Goal: Task Accomplishment & Management: Use online tool/utility

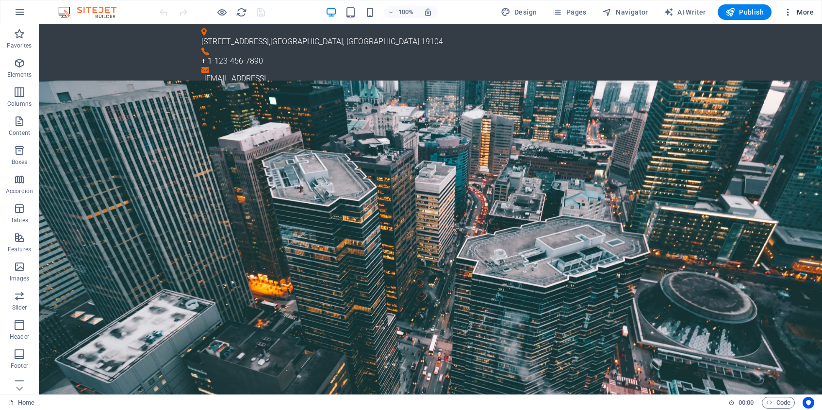
click at [800, 15] on span "More" at bounding box center [799, 12] width 31 height 10
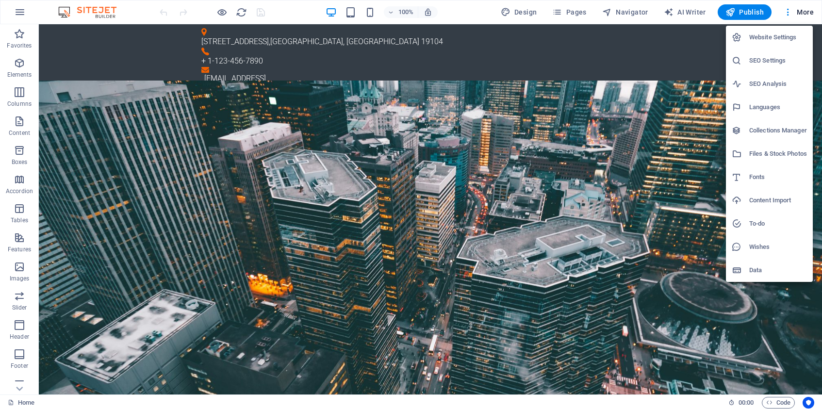
click at [149, 192] on div at bounding box center [411, 205] width 822 height 410
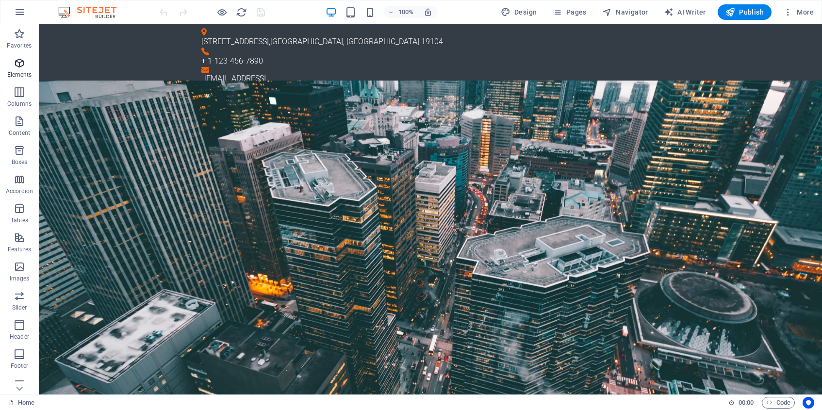
click at [22, 66] on icon "button" at bounding box center [20, 63] width 12 height 12
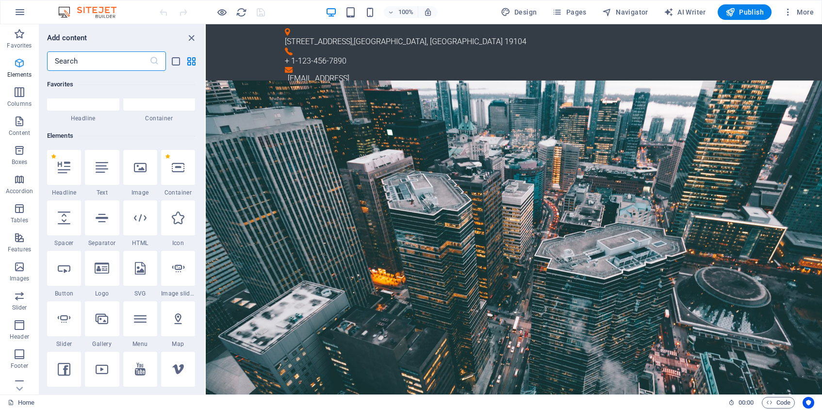
scroll to position [103, 0]
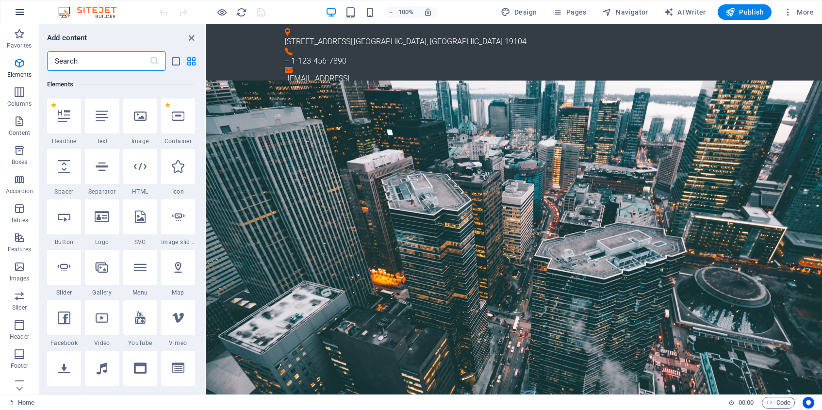
click at [22, 11] on icon "button" at bounding box center [20, 12] width 12 height 12
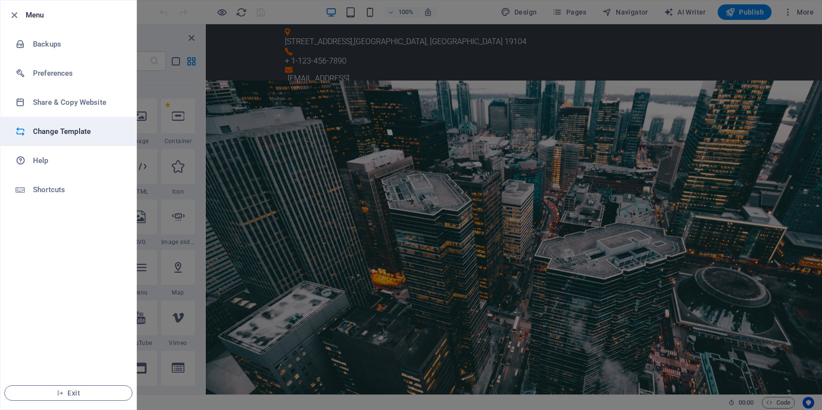
click at [49, 131] on h6 "Change Template" at bounding box center [78, 132] width 90 height 12
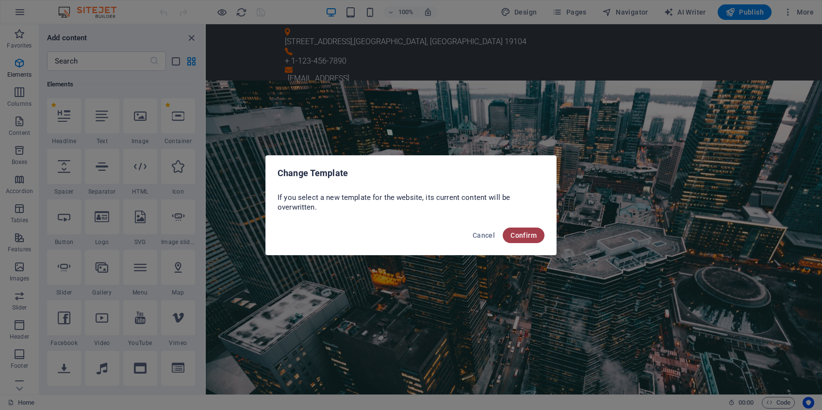
click at [532, 236] on span "Confirm" at bounding box center [524, 236] width 26 height 8
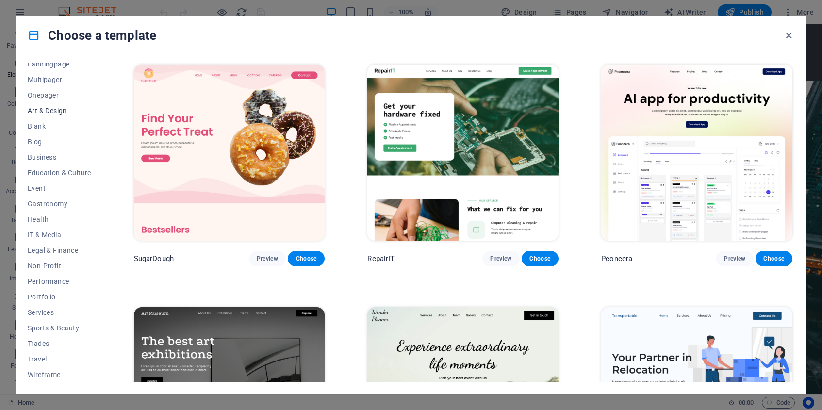
scroll to position [68, 0]
click at [39, 344] on span "Trades" at bounding box center [60, 344] width 64 height 8
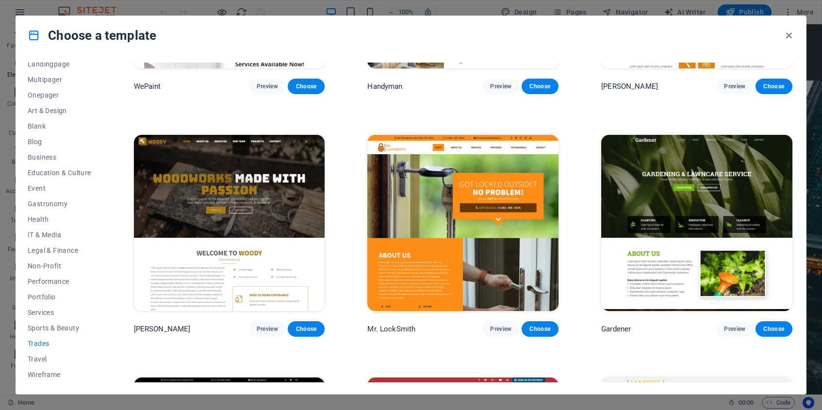
scroll to position [0, 0]
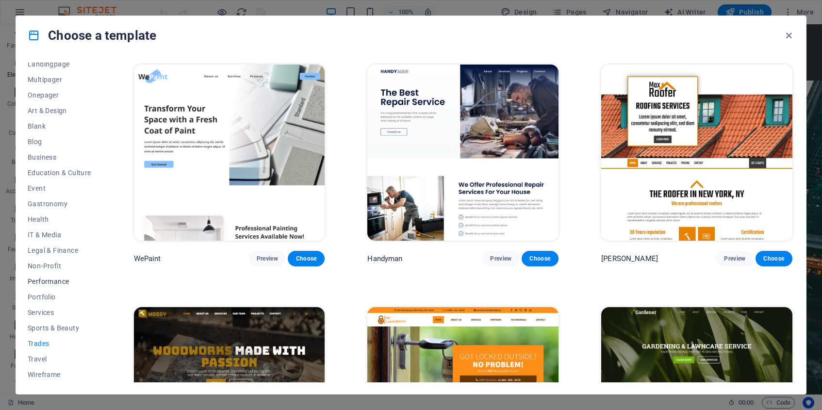
click at [51, 280] on span "Performance" at bounding box center [60, 282] width 64 height 8
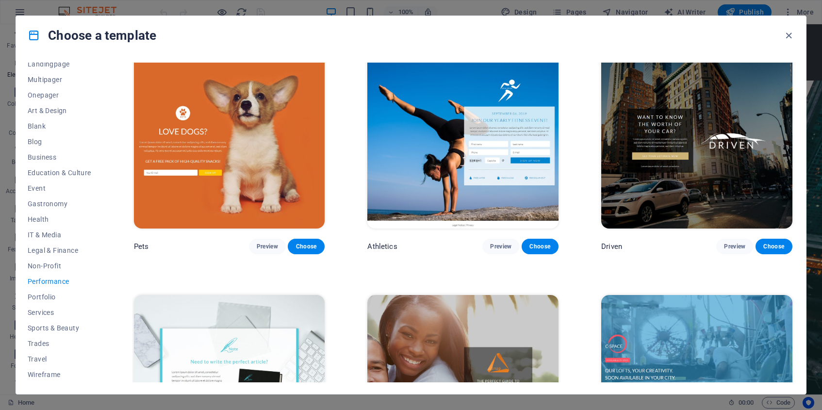
scroll to position [498, 0]
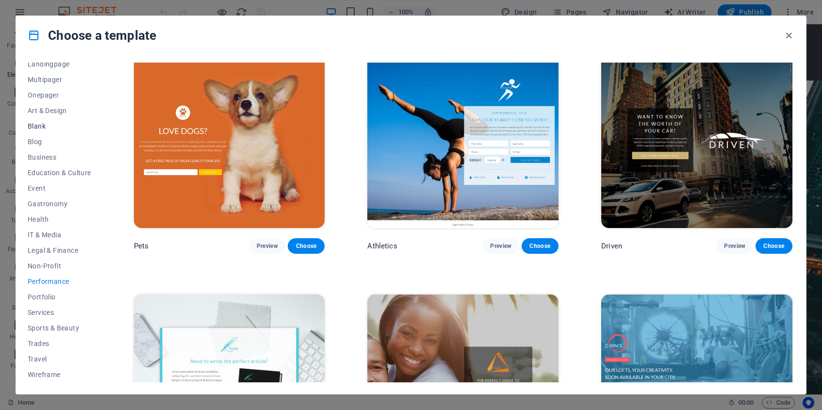
click at [39, 128] on span "Blank" at bounding box center [60, 126] width 64 height 8
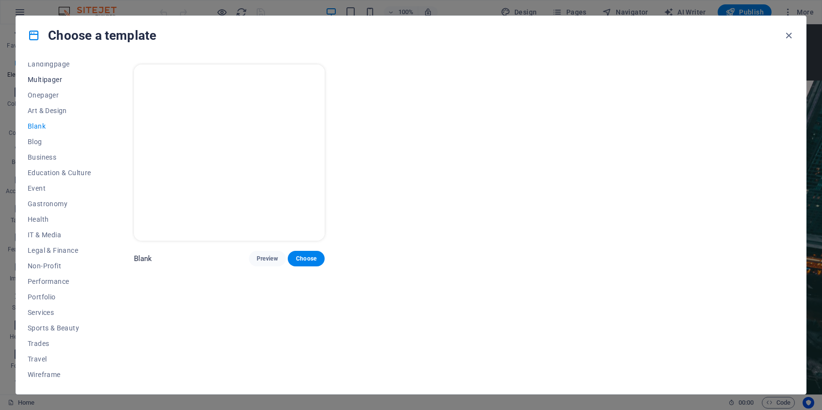
click at [46, 81] on span "Multipager" at bounding box center [60, 80] width 64 height 8
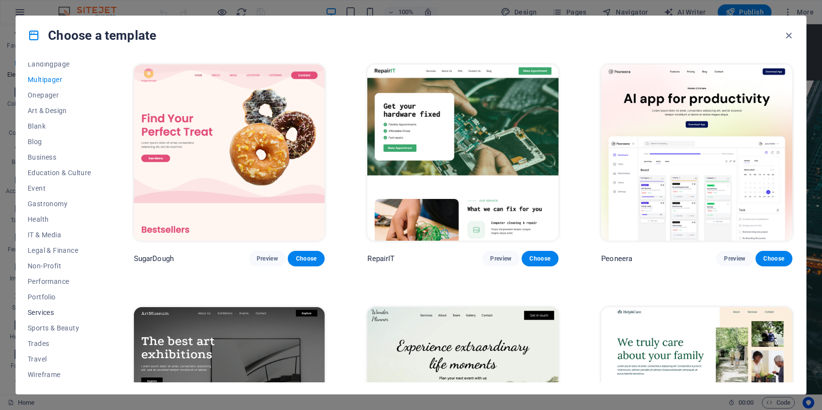
click at [43, 312] on span "Services" at bounding box center [60, 313] width 64 height 8
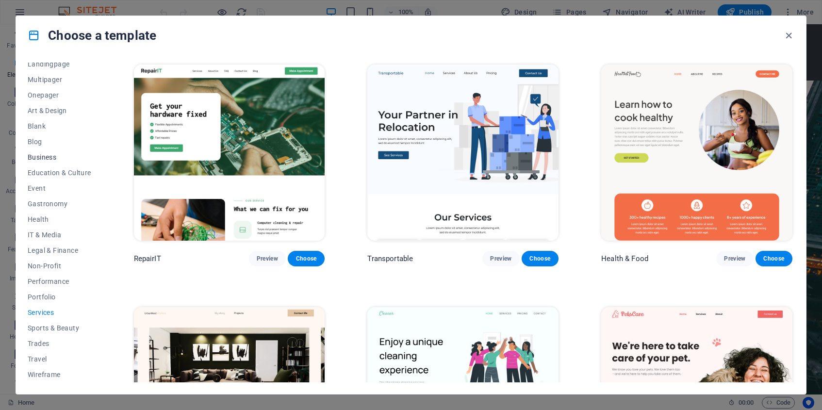
click at [52, 160] on span "Business" at bounding box center [60, 157] width 64 height 8
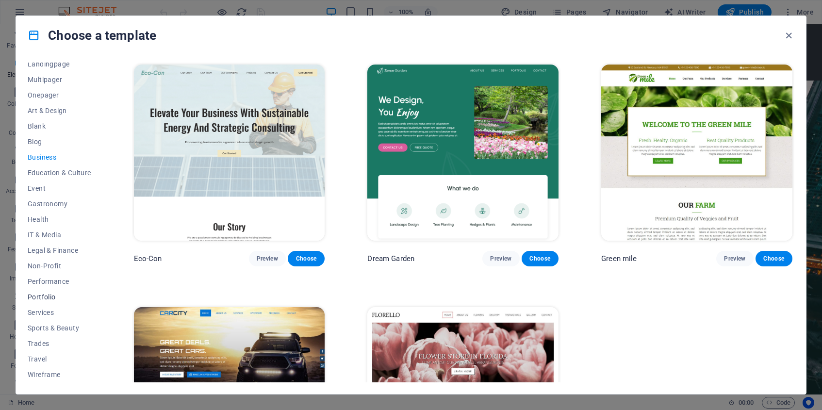
click at [46, 297] on span "Portfolio" at bounding box center [60, 297] width 64 height 8
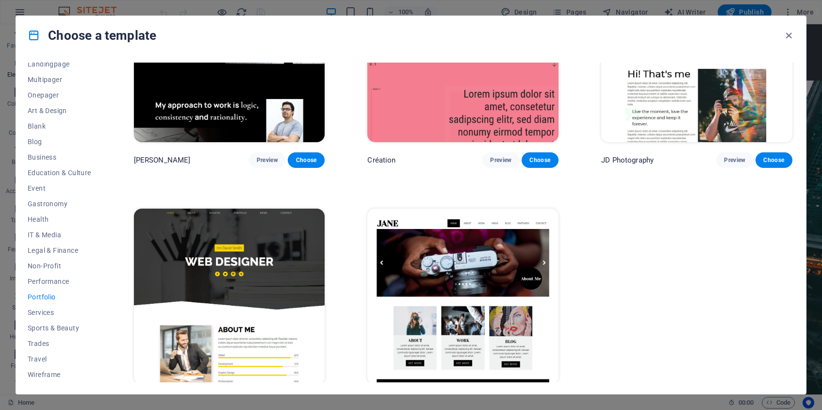
scroll to position [370, 0]
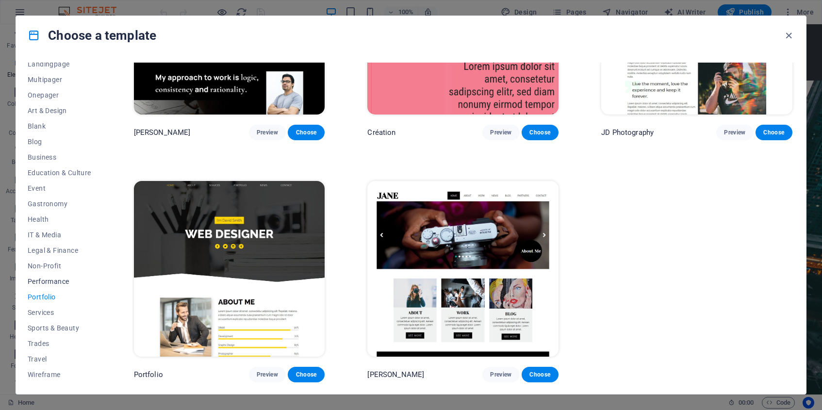
click at [43, 283] on span "Performance" at bounding box center [60, 282] width 64 height 8
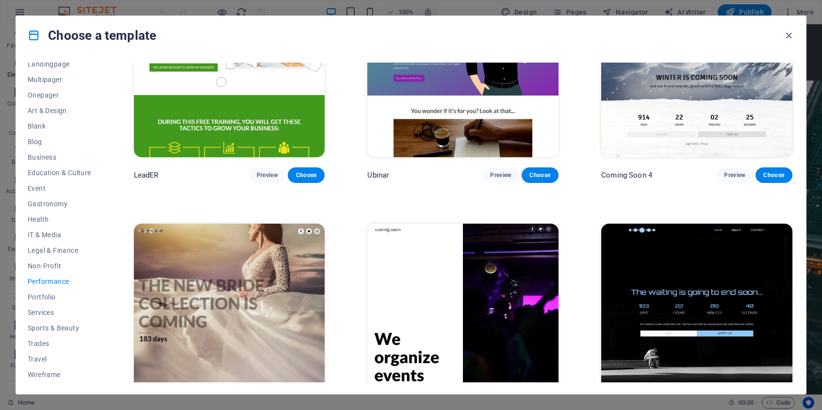
scroll to position [1098, 0]
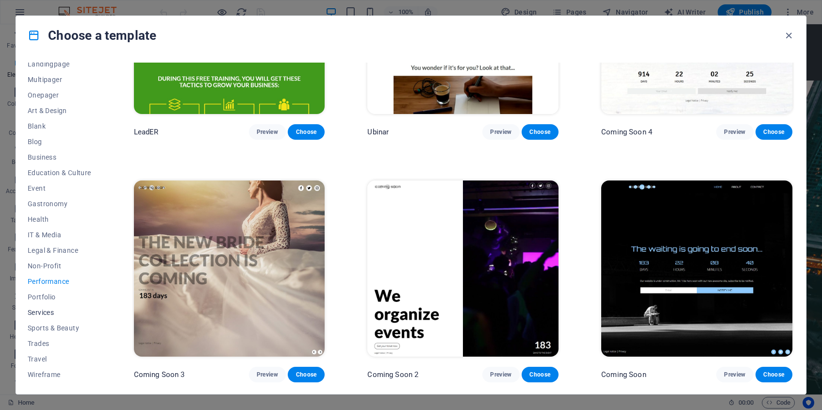
click at [44, 310] on span "Services" at bounding box center [60, 313] width 64 height 8
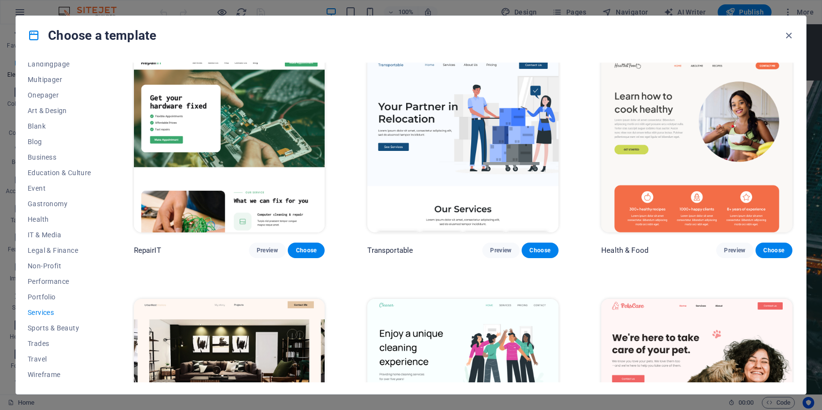
scroll to position [0, 0]
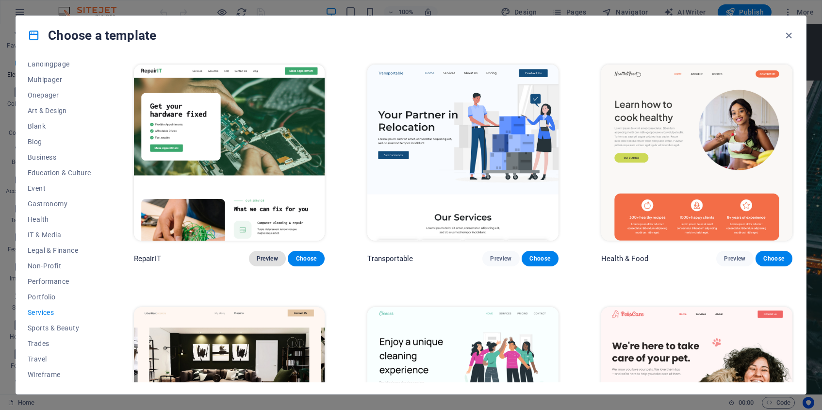
click at [267, 259] on span "Preview" at bounding box center [267, 259] width 21 height 8
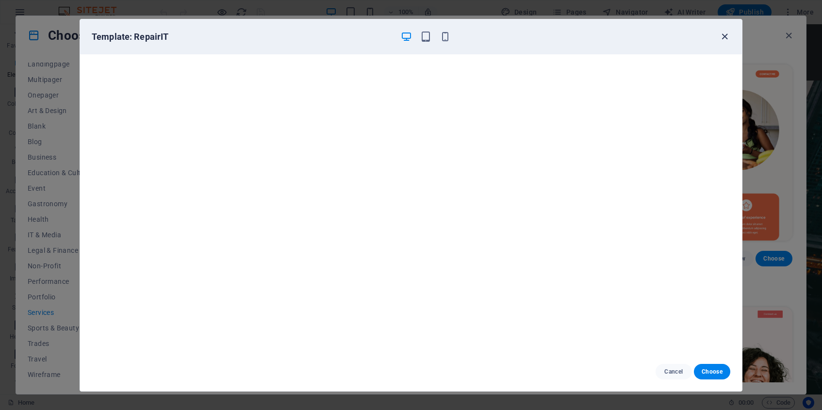
click at [724, 36] on icon "button" at bounding box center [724, 36] width 11 height 11
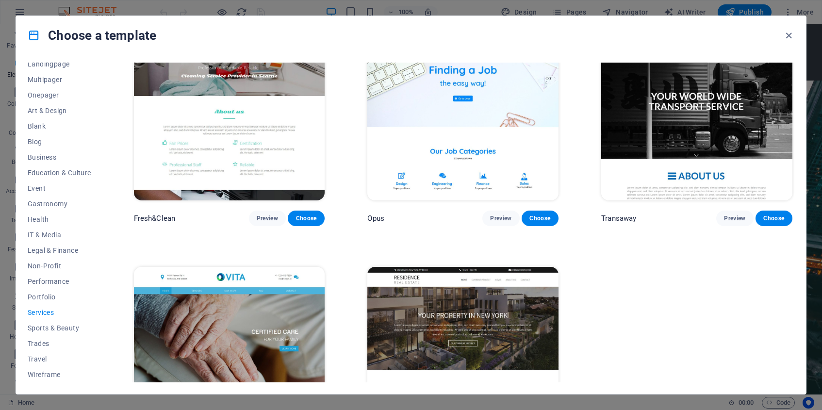
scroll to position [1255, 0]
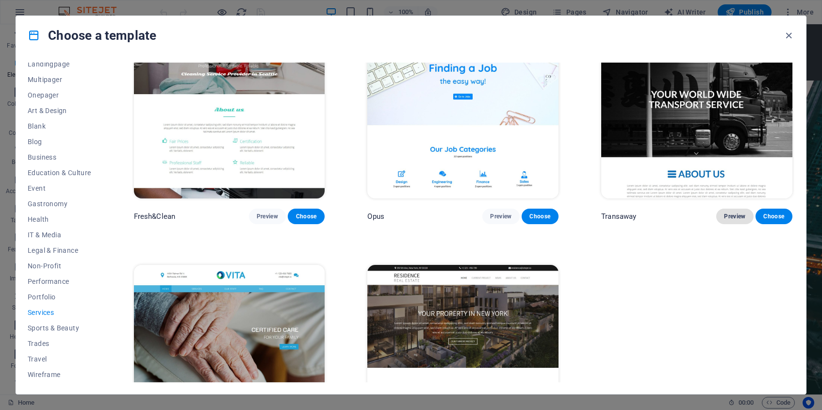
click at [731, 218] on span "Preview" at bounding box center [734, 217] width 21 height 8
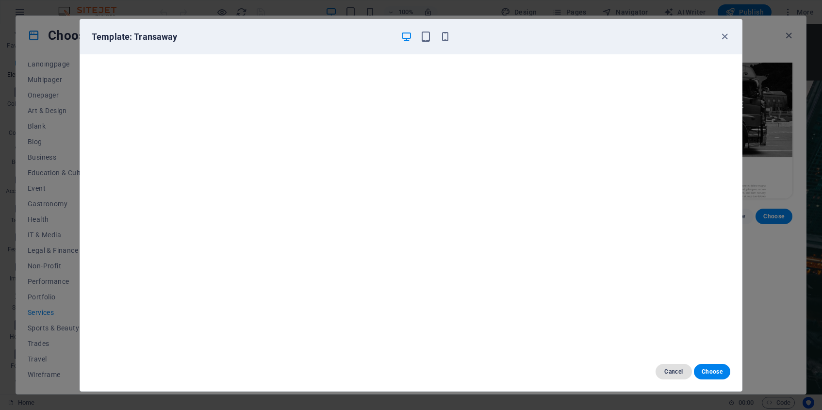
click at [669, 371] on span "Cancel" at bounding box center [674, 372] width 21 height 8
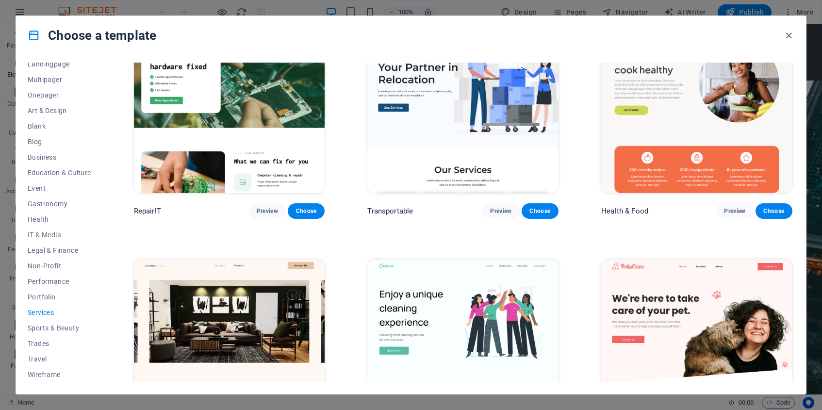
scroll to position [38, 0]
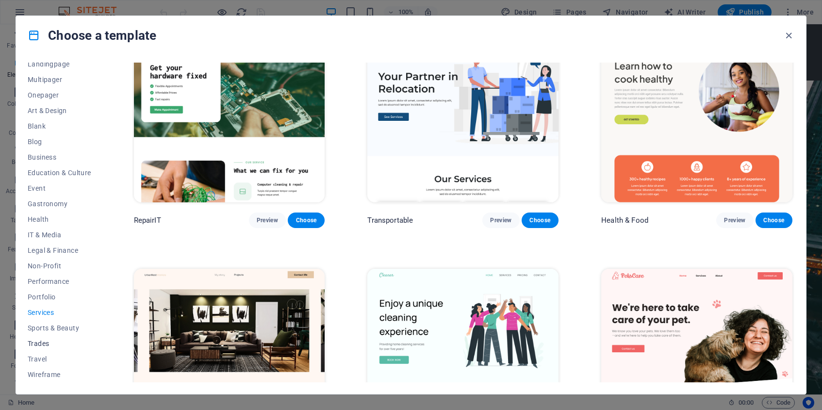
click at [41, 343] on span "Trades" at bounding box center [60, 344] width 64 height 8
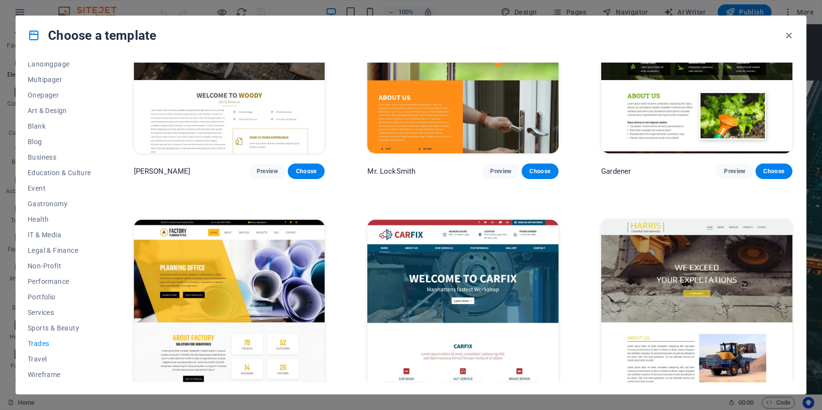
scroll to position [370, 0]
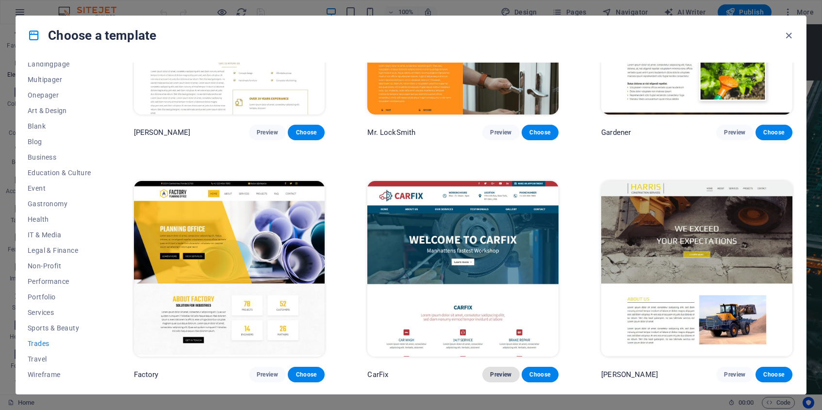
click at [502, 375] on span "Preview" at bounding box center [500, 375] width 21 height 8
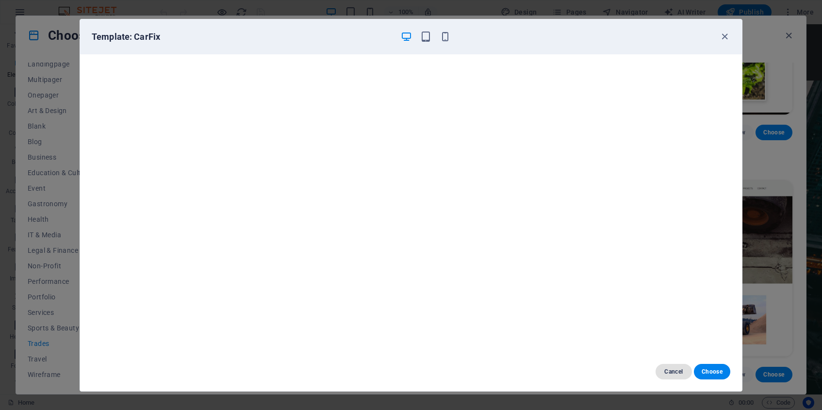
click at [671, 371] on span "Cancel" at bounding box center [674, 372] width 21 height 8
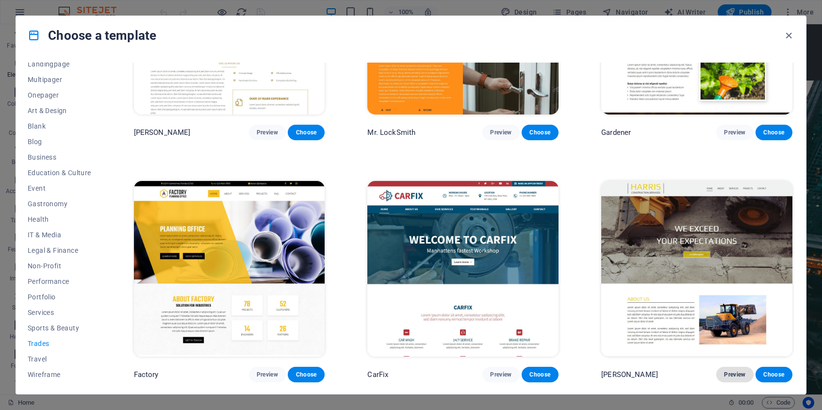
click at [734, 374] on span "Preview" at bounding box center [734, 375] width 21 height 8
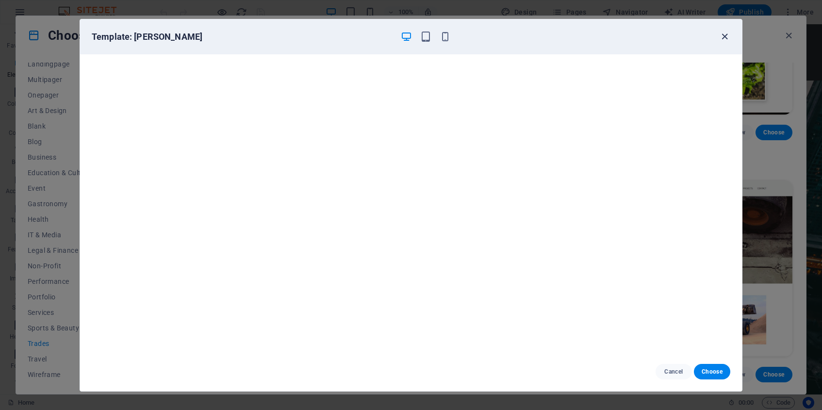
click at [727, 35] on icon "button" at bounding box center [724, 36] width 11 height 11
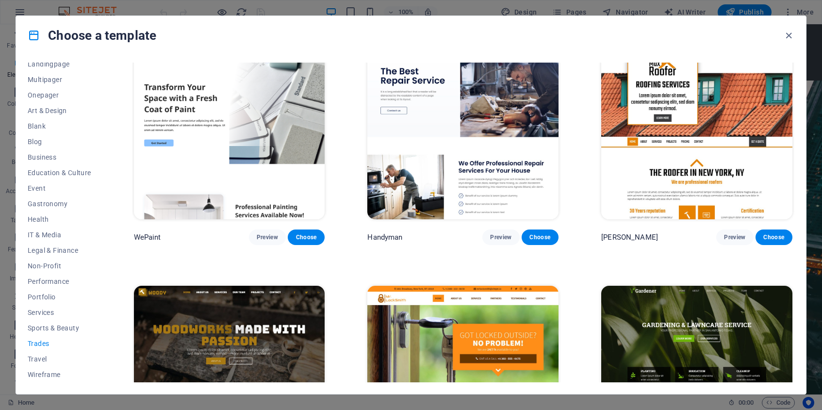
scroll to position [0, 0]
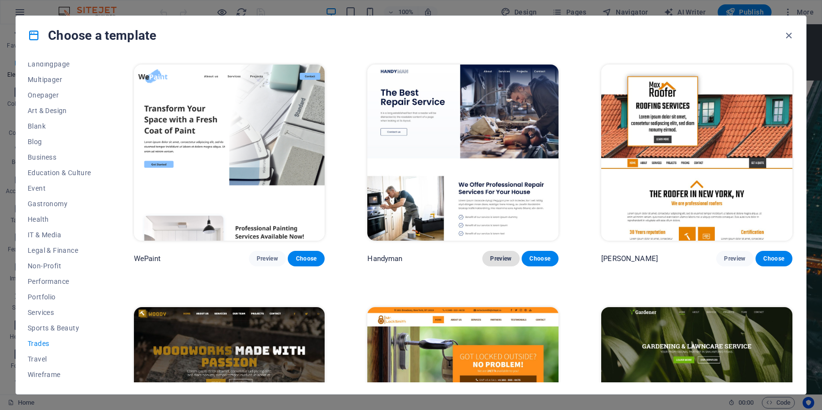
click at [494, 258] on span "Preview" at bounding box center [500, 259] width 21 height 8
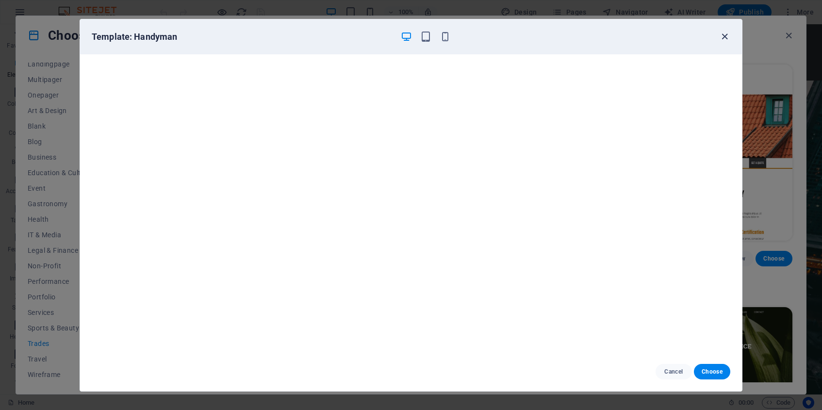
click at [722, 34] on icon "button" at bounding box center [724, 36] width 11 height 11
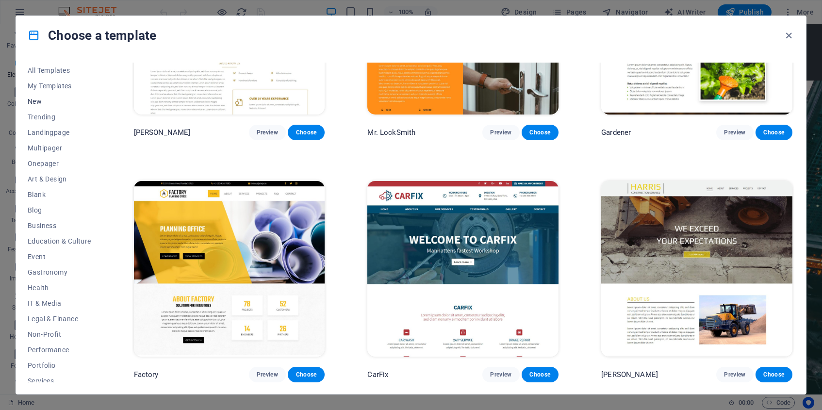
click at [33, 102] on span "New" at bounding box center [60, 102] width 64 height 8
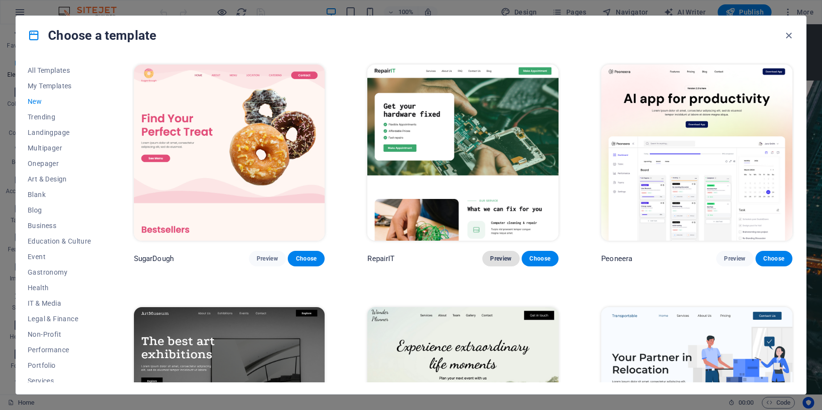
click at [501, 262] on span "Preview" at bounding box center [500, 259] width 21 height 8
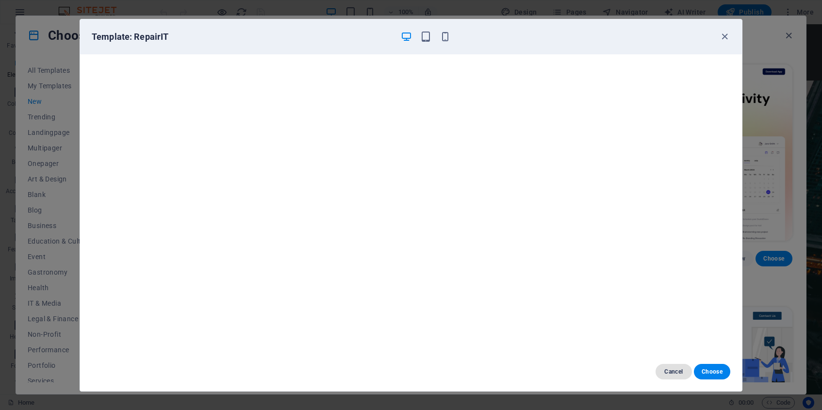
click at [670, 367] on button "Cancel" at bounding box center [674, 372] width 36 height 16
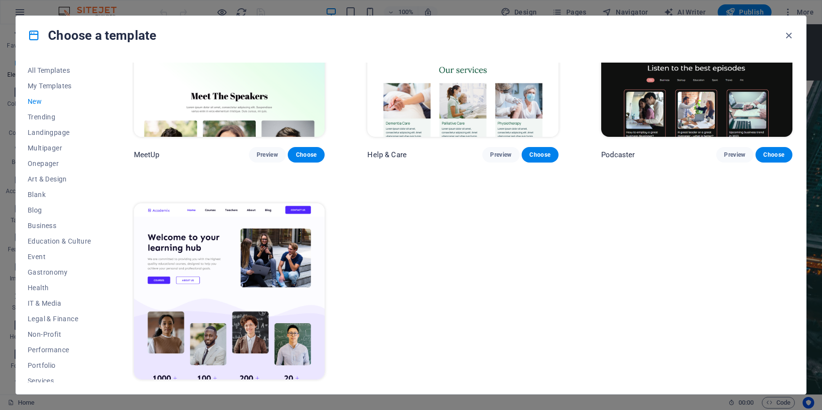
scroll to position [856, 0]
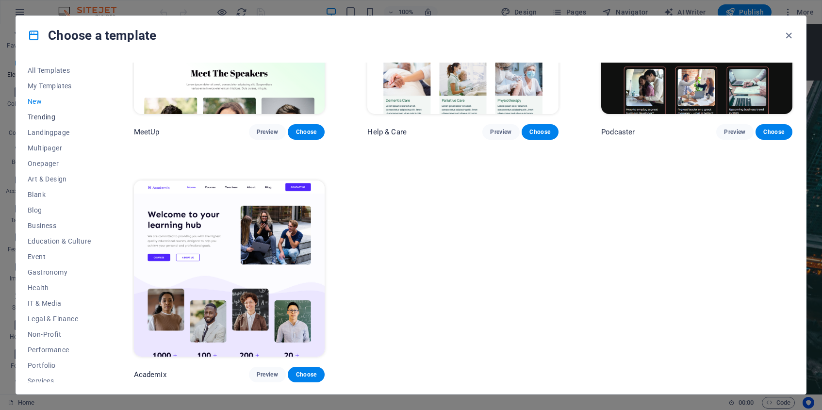
click at [43, 119] on span "Trending" at bounding box center [60, 117] width 64 height 8
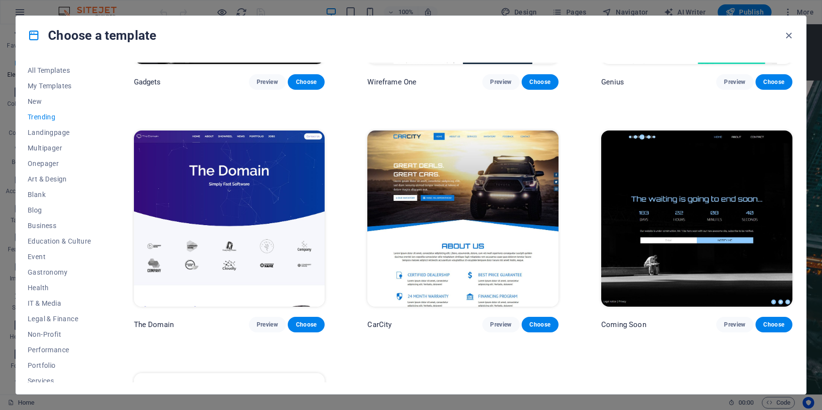
scroll to position [906, 0]
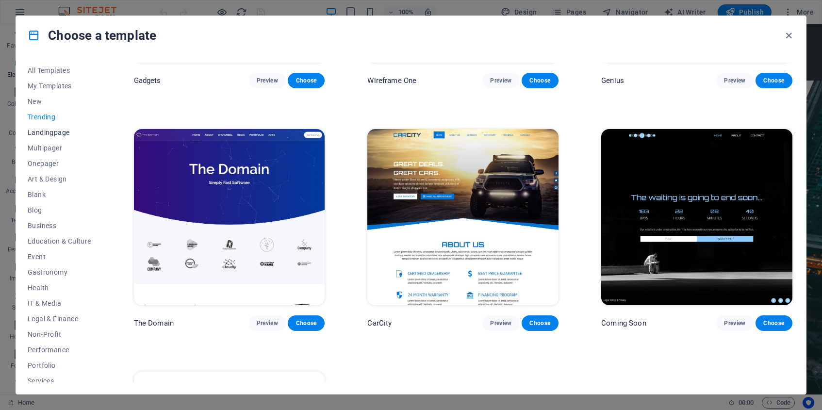
click at [63, 134] on span "Landingpage" at bounding box center [60, 133] width 64 height 8
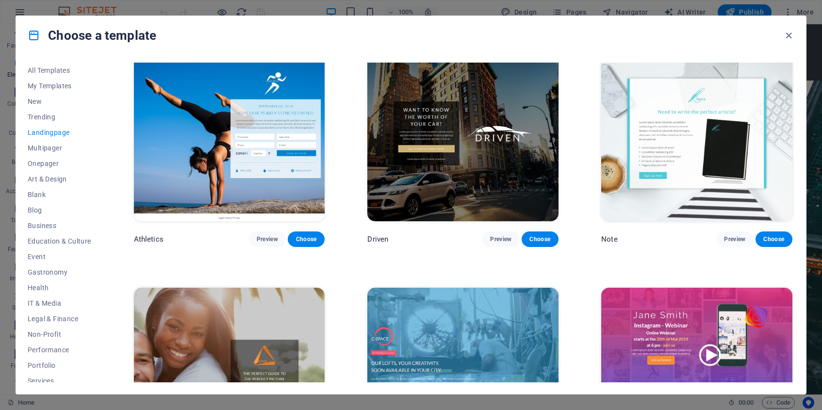
scroll to position [741, 0]
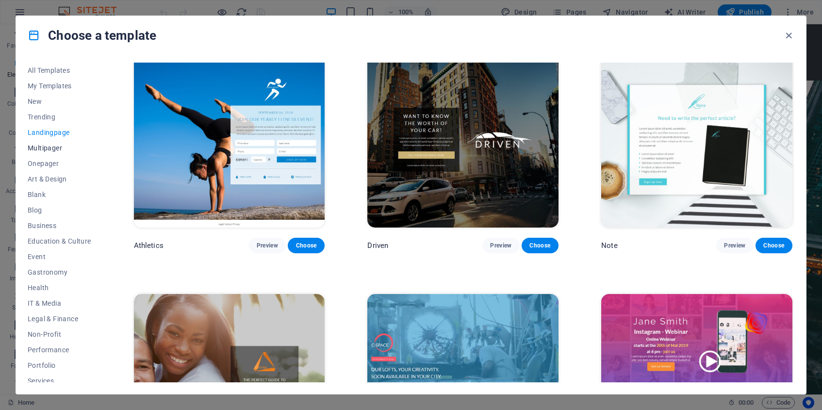
click at [53, 148] on span "Multipager" at bounding box center [60, 148] width 64 height 8
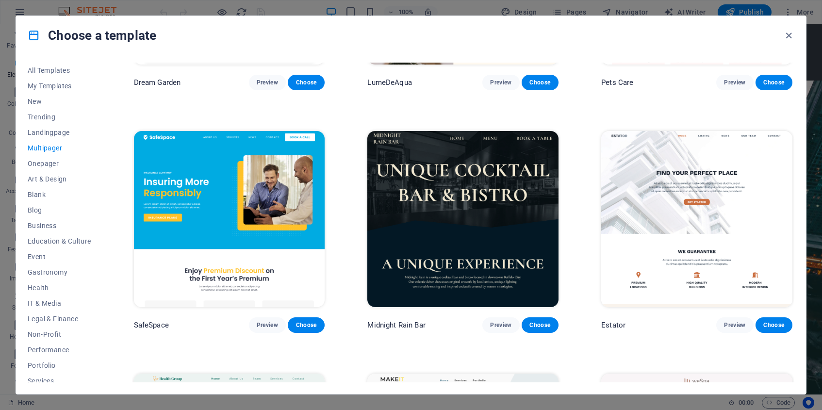
scroll to position [1148, 0]
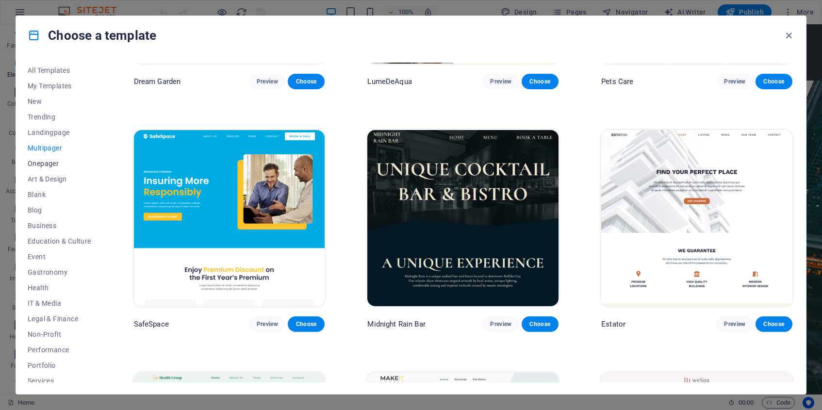
click at [45, 165] on span "Onepager" at bounding box center [60, 164] width 64 height 8
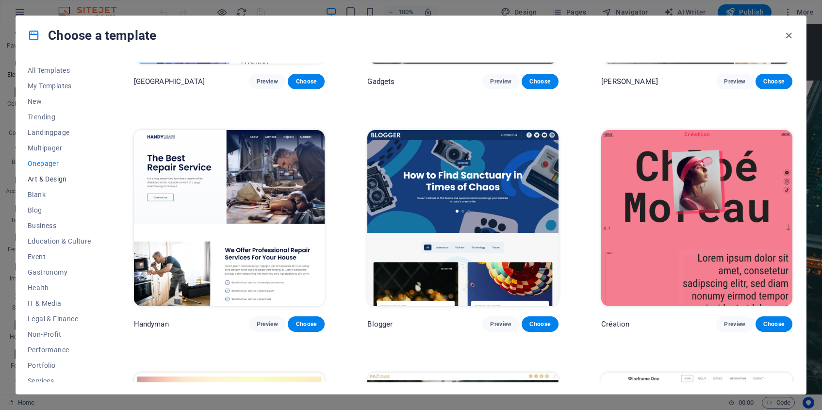
click at [45, 180] on span "Art & Design" at bounding box center [60, 179] width 64 height 8
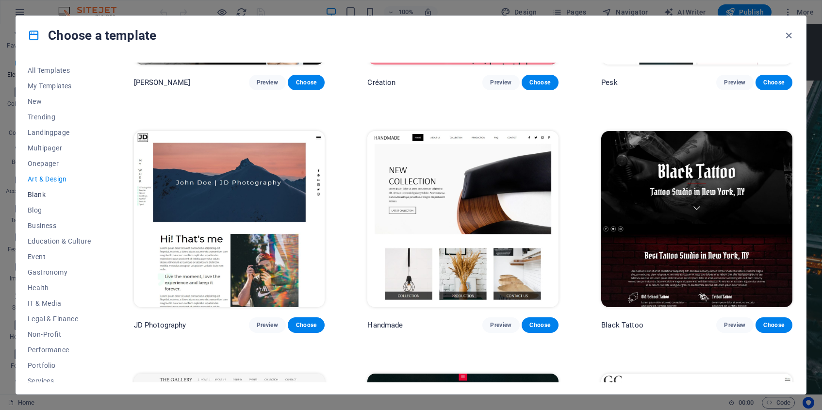
click at [42, 193] on span "Blank" at bounding box center [60, 195] width 64 height 8
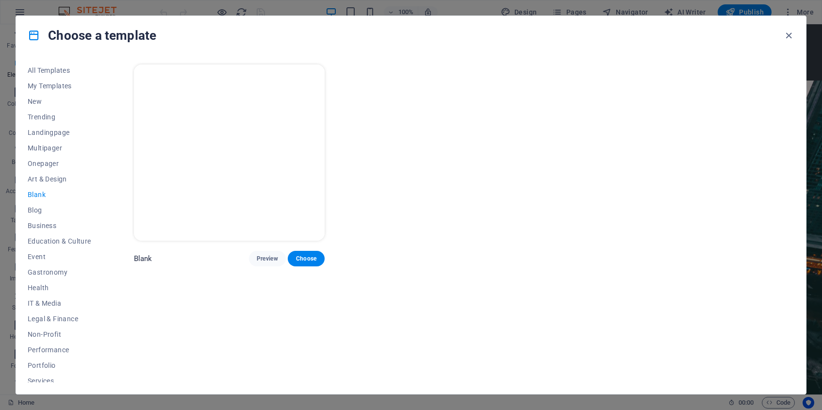
scroll to position [0, 0]
click at [39, 210] on span "Blog" at bounding box center [60, 210] width 64 height 8
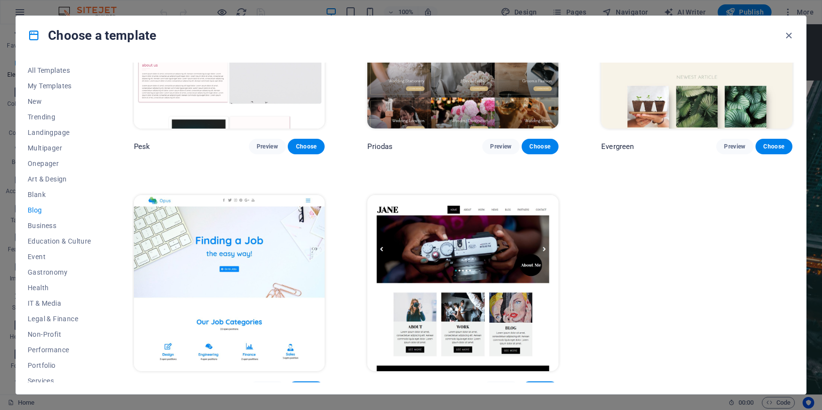
scroll to position [1584, 0]
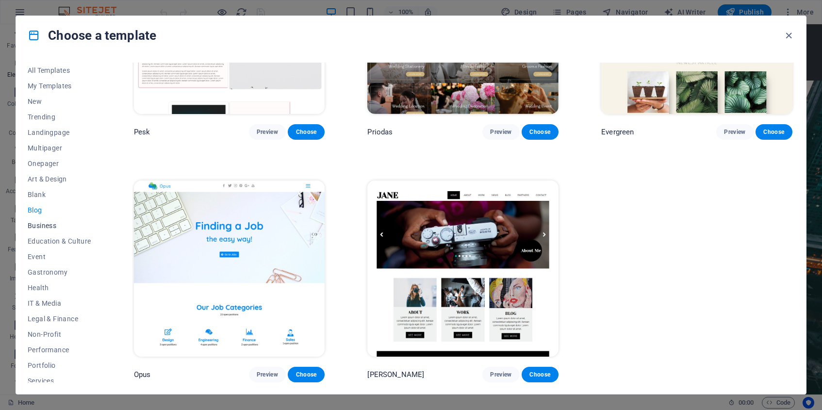
click at [46, 226] on span "Business" at bounding box center [60, 226] width 64 height 8
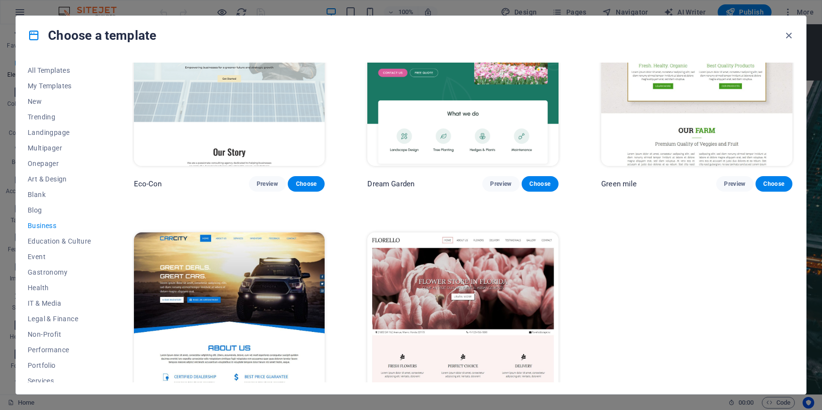
scroll to position [0, 0]
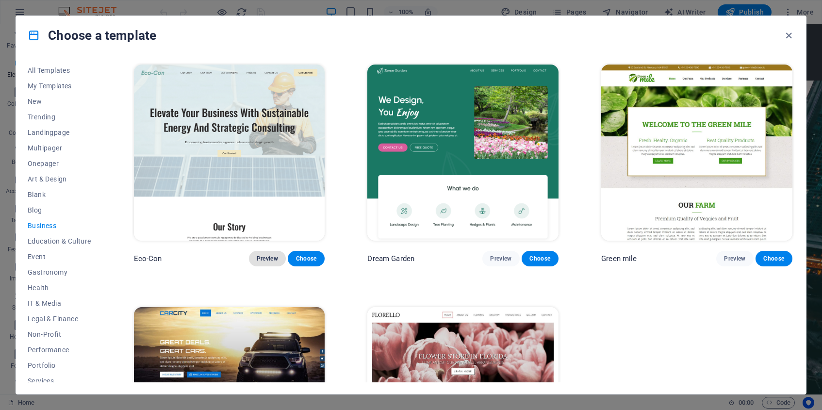
click at [263, 255] on button "Preview" at bounding box center [267, 259] width 37 height 16
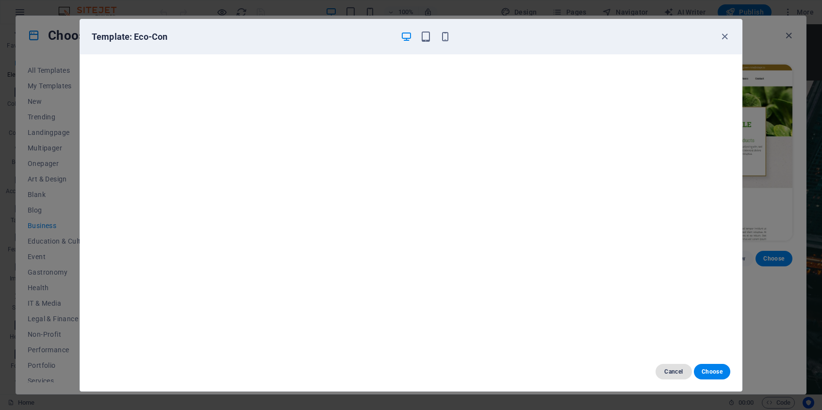
click at [671, 368] on span "Cancel" at bounding box center [674, 372] width 21 height 8
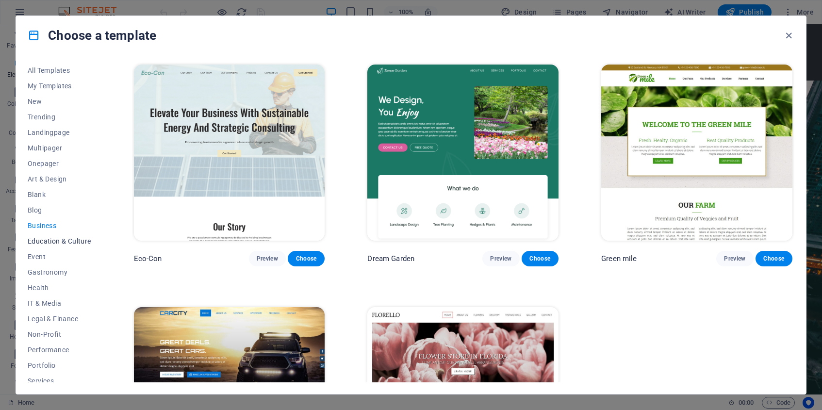
click at [74, 240] on span "Education & Culture" at bounding box center [60, 241] width 64 height 8
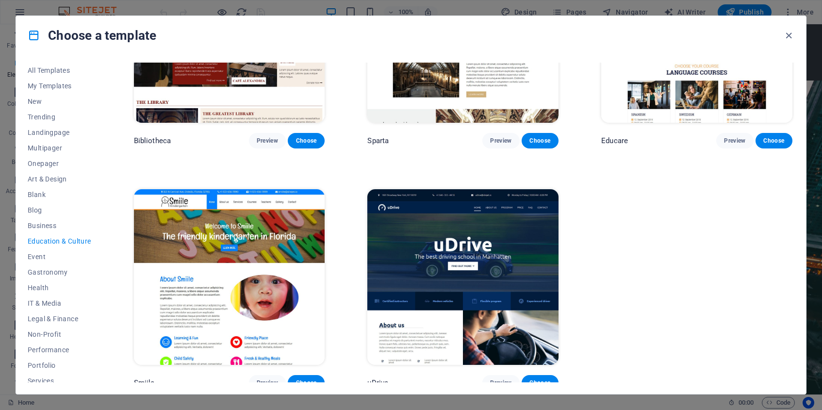
scroll to position [370, 0]
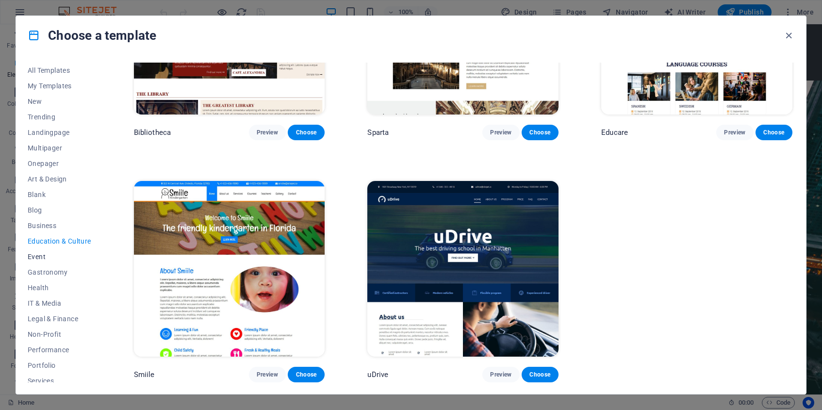
click at [43, 258] on span "Event" at bounding box center [60, 257] width 64 height 8
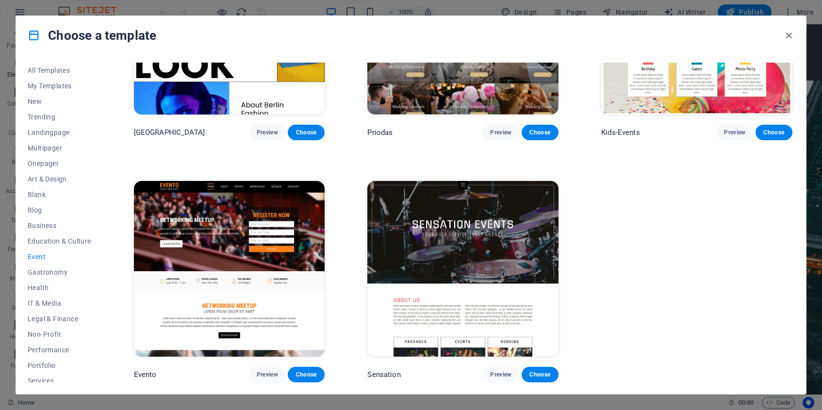
scroll to position [369, 0]
click at [44, 273] on span "Gastronomy" at bounding box center [60, 272] width 64 height 8
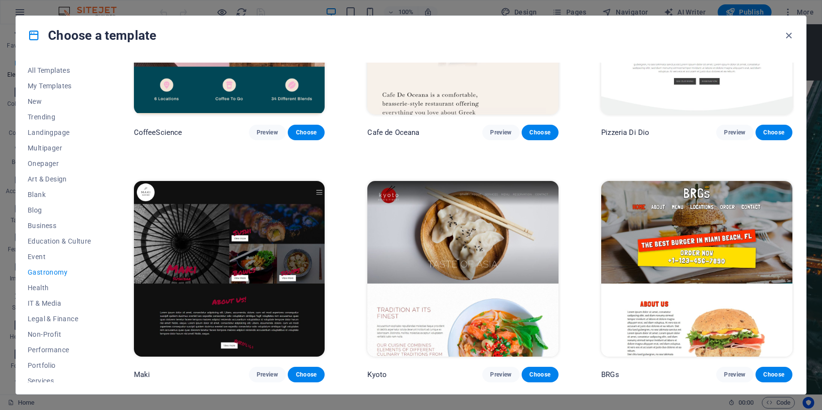
scroll to position [369, 0]
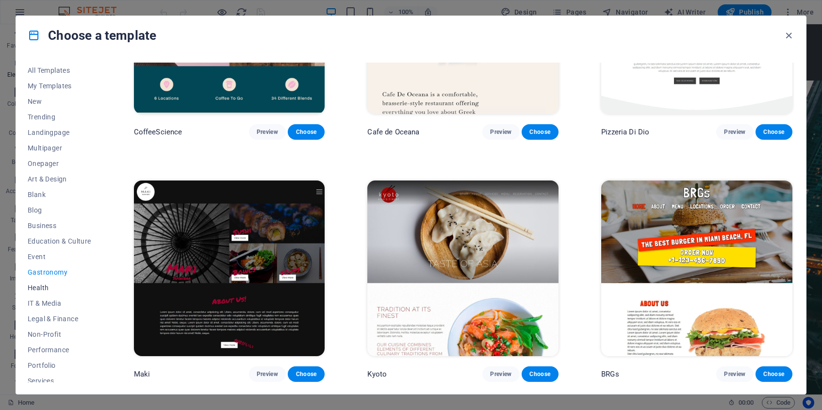
click at [43, 287] on span "Health" at bounding box center [60, 288] width 64 height 8
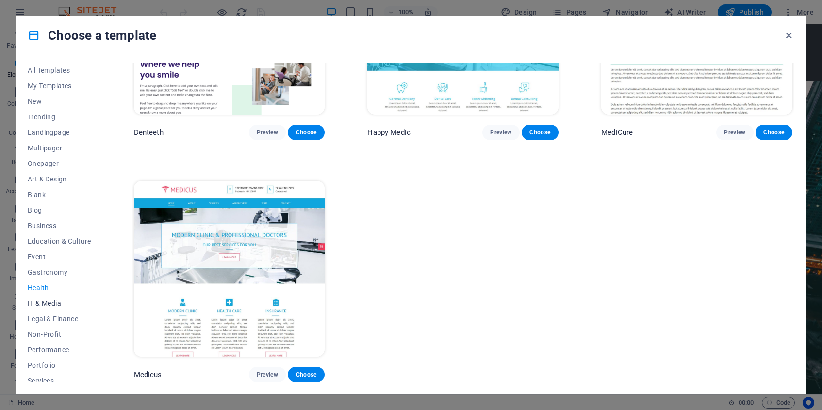
click at [43, 302] on span "IT & Media" at bounding box center [60, 304] width 64 height 8
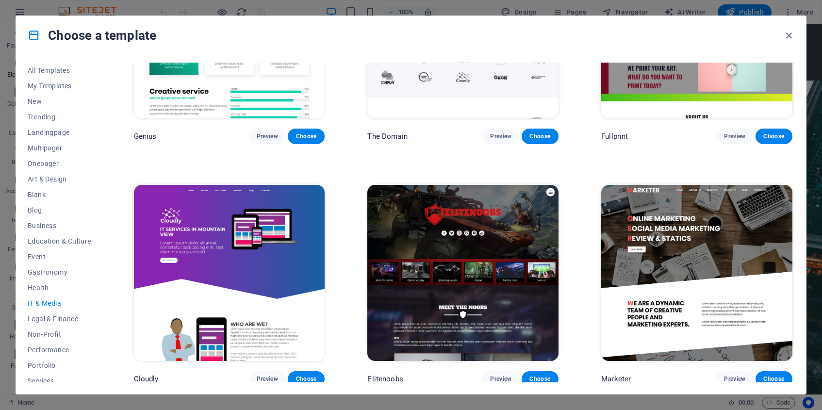
scroll to position [613, 0]
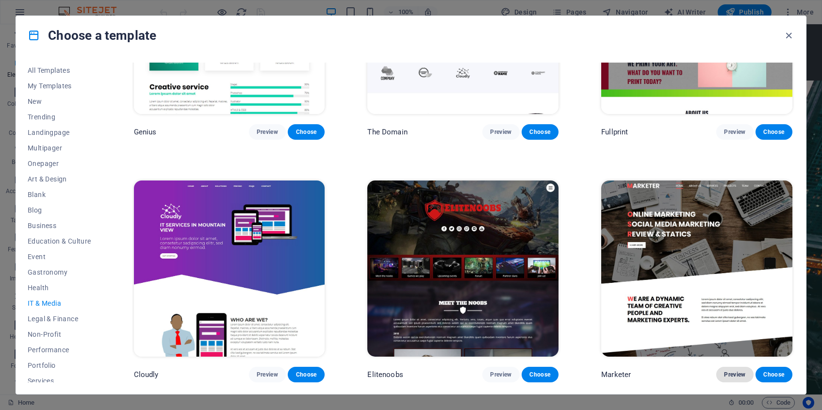
click at [727, 370] on button "Preview" at bounding box center [735, 375] width 37 height 16
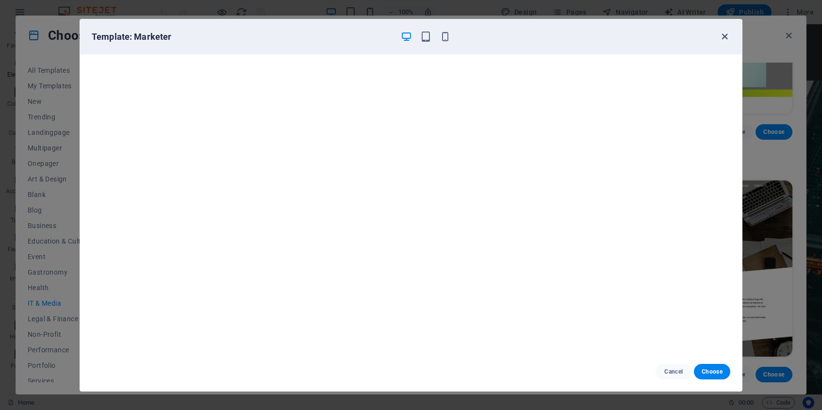
click at [727, 35] on icon "button" at bounding box center [724, 36] width 11 height 11
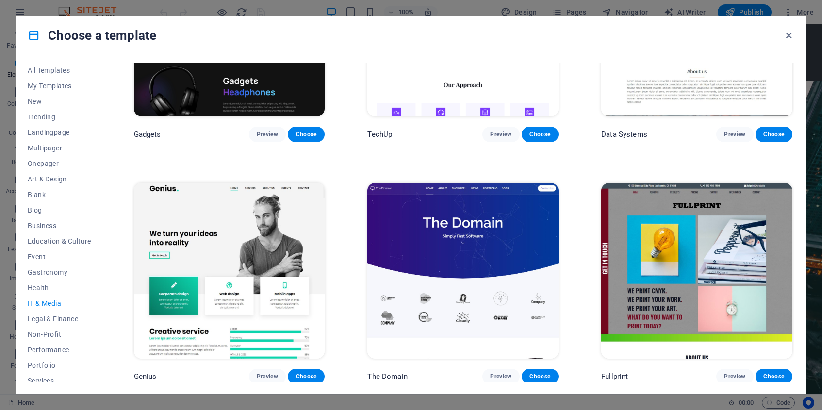
scroll to position [366, 0]
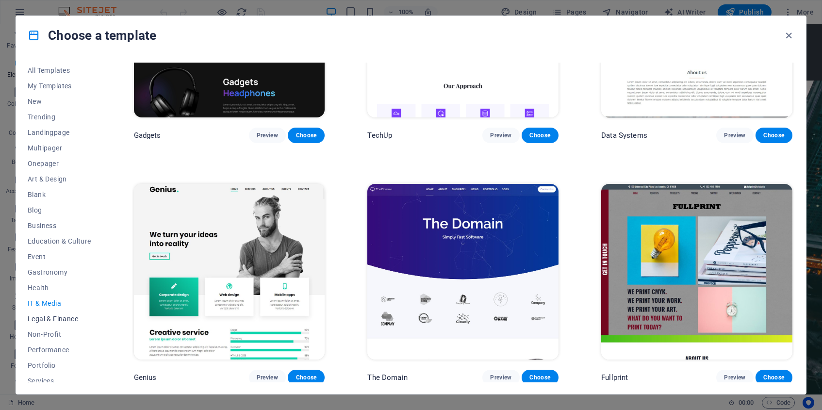
click at [66, 318] on span "Legal & Finance" at bounding box center [60, 319] width 64 height 8
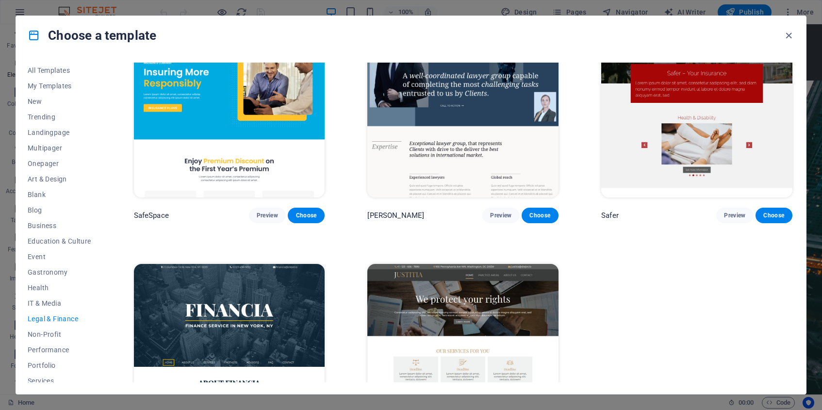
scroll to position [127, 0]
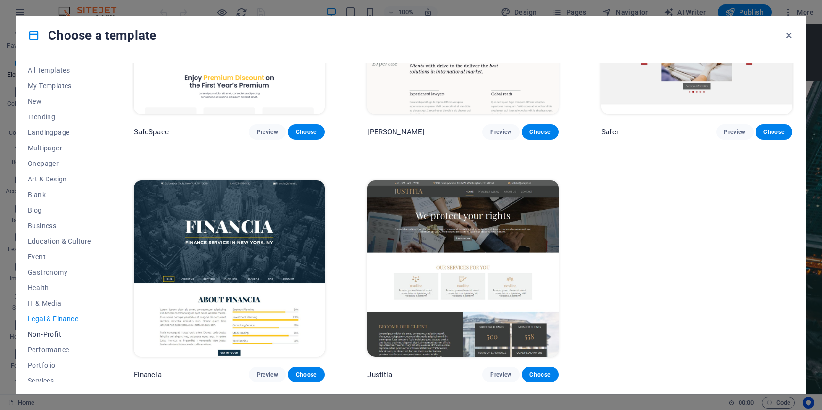
click at [51, 336] on span "Non-Profit" at bounding box center [60, 335] width 64 height 8
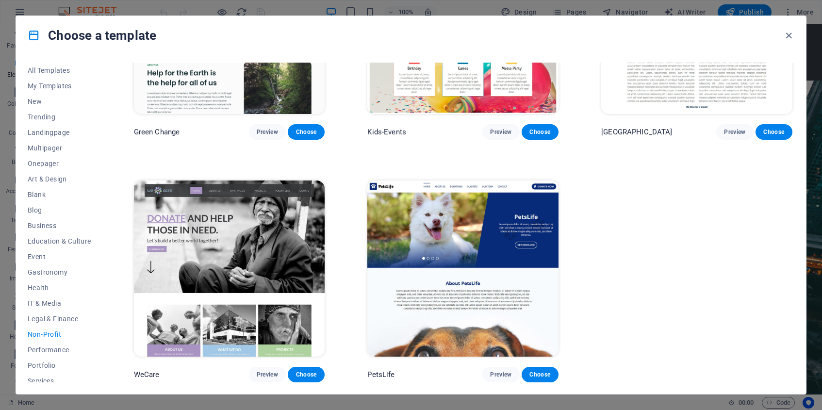
scroll to position [126, 0]
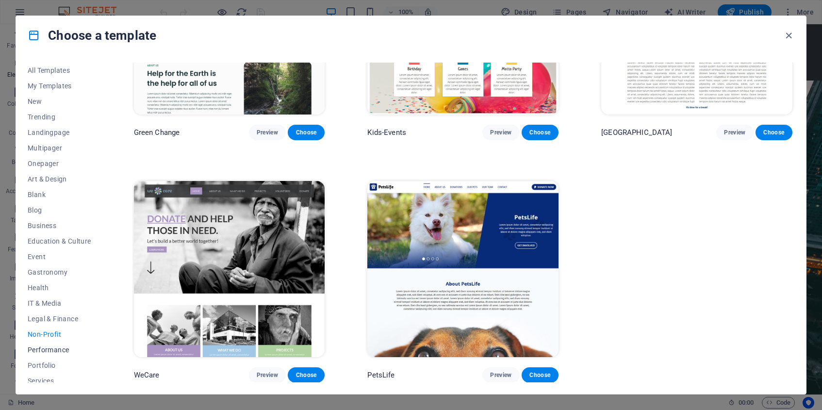
click at [50, 348] on span "Performance" at bounding box center [60, 350] width 64 height 8
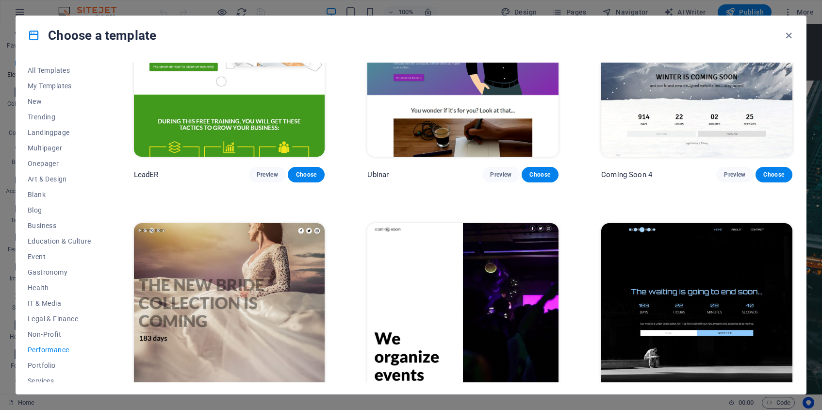
scroll to position [1098, 0]
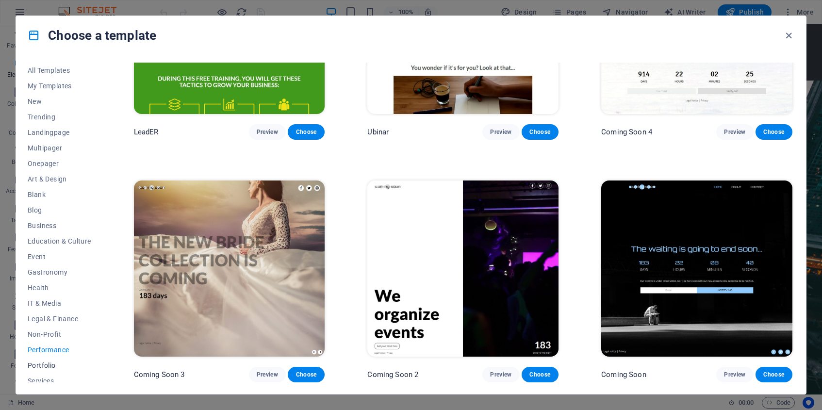
click at [43, 365] on span "Portfolio" at bounding box center [60, 366] width 64 height 8
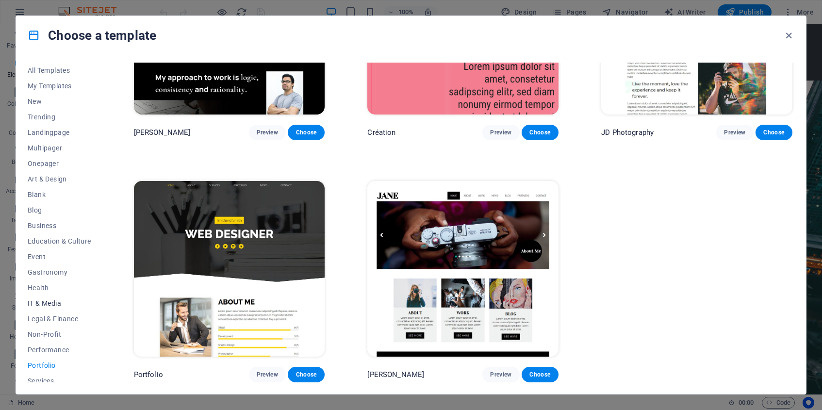
scroll to position [68, 0]
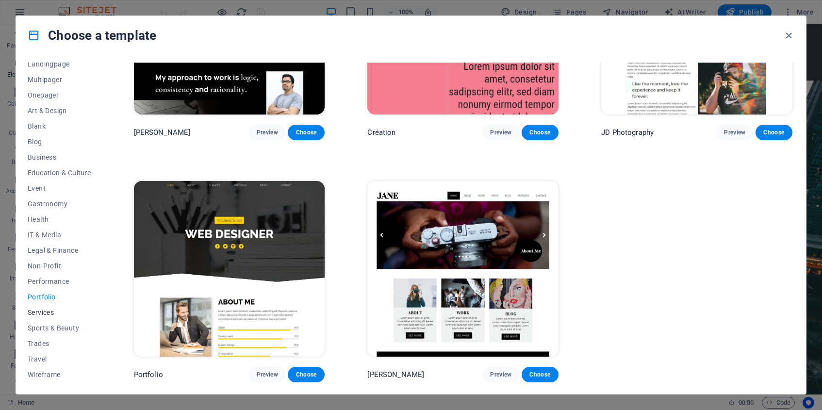
click at [43, 317] on button "Services" at bounding box center [60, 313] width 64 height 16
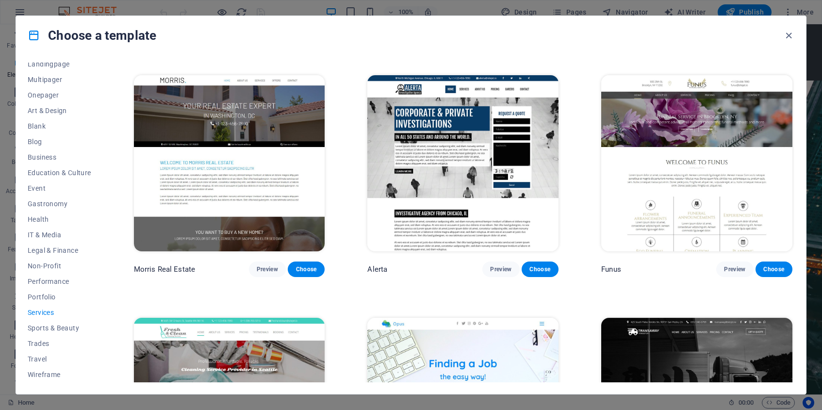
scroll to position [960, 0]
click at [499, 270] on span "Preview" at bounding box center [500, 269] width 21 height 8
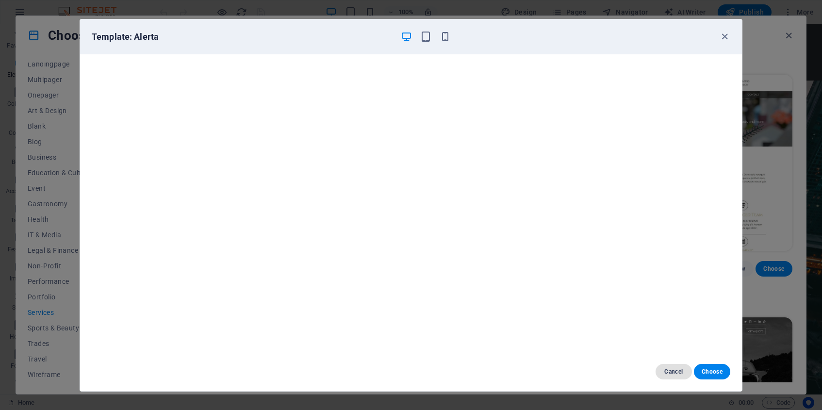
click at [679, 370] on span "Cancel" at bounding box center [674, 372] width 21 height 8
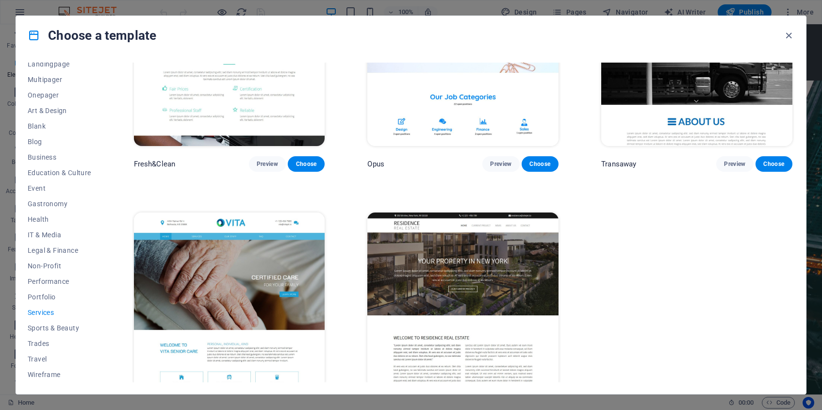
scroll to position [1309, 0]
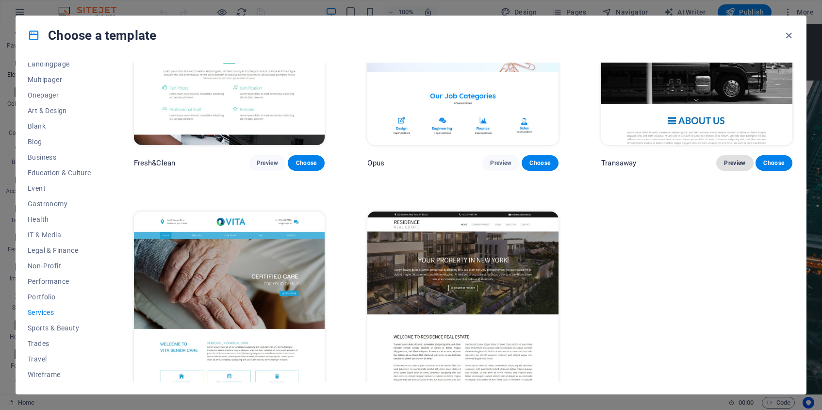
click at [735, 161] on span "Preview" at bounding box center [734, 163] width 21 height 8
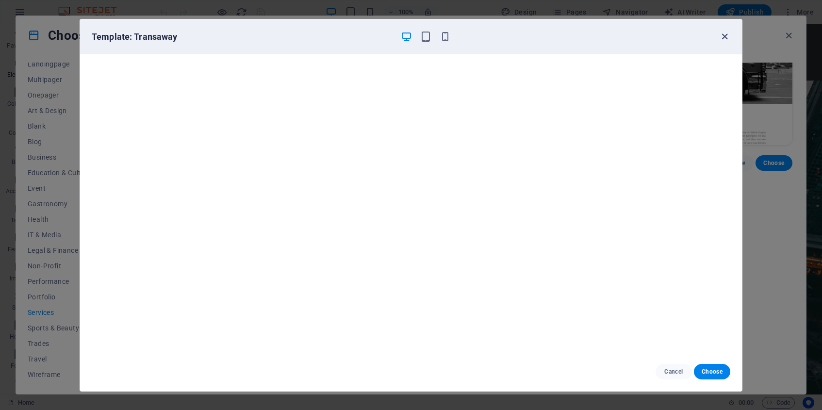
click at [727, 35] on icon "button" at bounding box center [724, 36] width 11 height 11
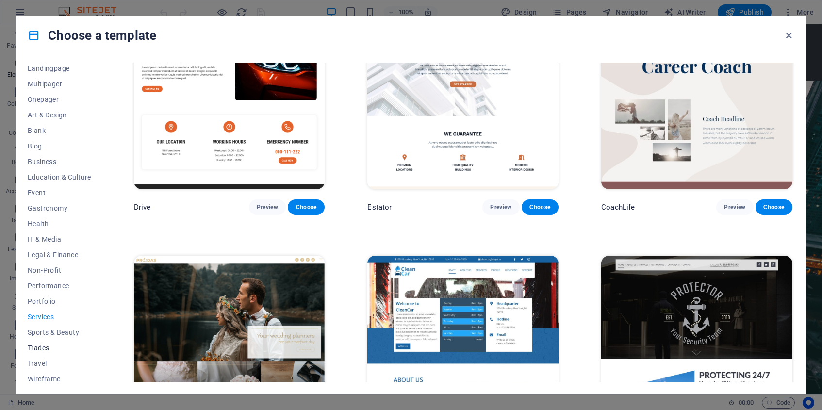
scroll to position [68, 0]
click at [70, 329] on span "Sports & Beauty" at bounding box center [60, 328] width 64 height 8
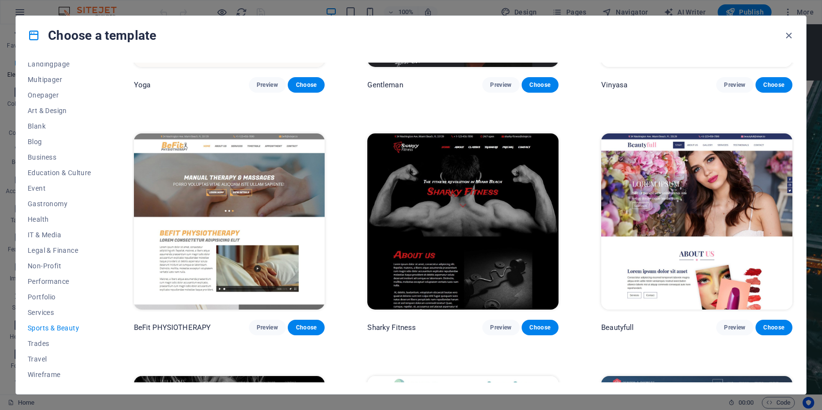
scroll to position [855, 0]
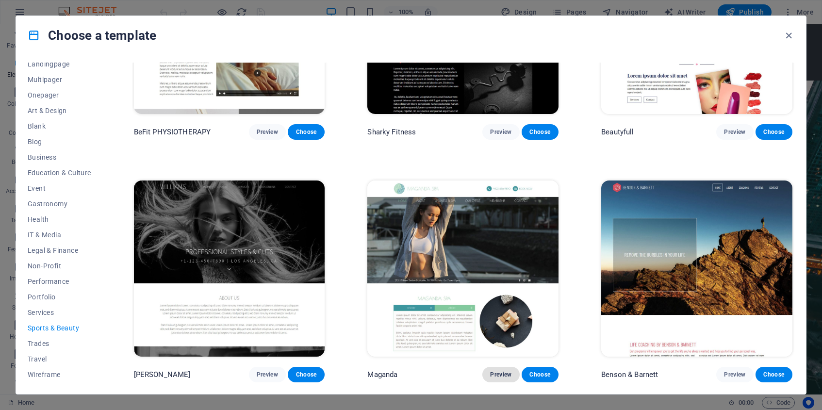
click at [500, 372] on span "Preview" at bounding box center [500, 375] width 21 height 8
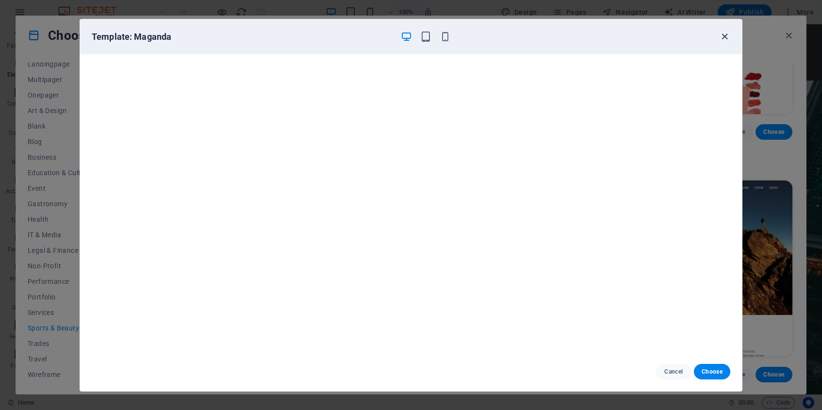
click at [725, 36] on icon "button" at bounding box center [724, 36] width 11 height 11
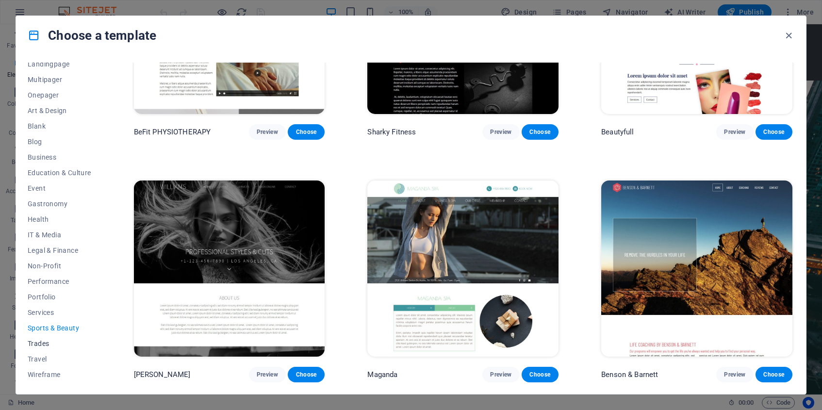
click at [36, 344] on span "Trades" at bounding box center [60, 344] width 64 height 8
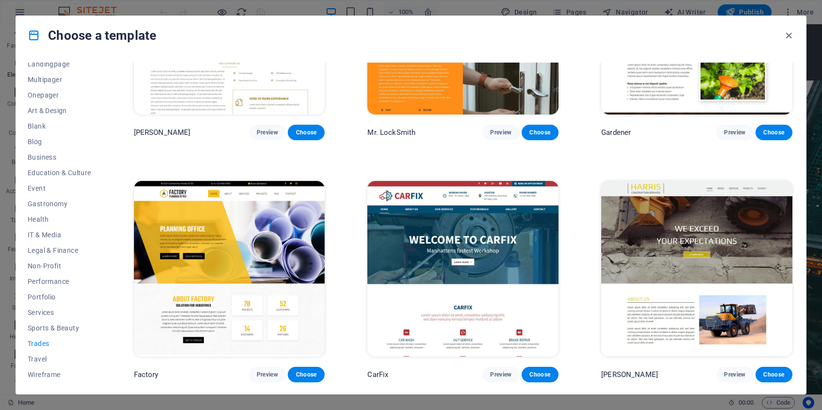
scroll to position [369, 0]
click at [735, 373] on span "Preview" at bounding box center [734, 375] width 21 height 8
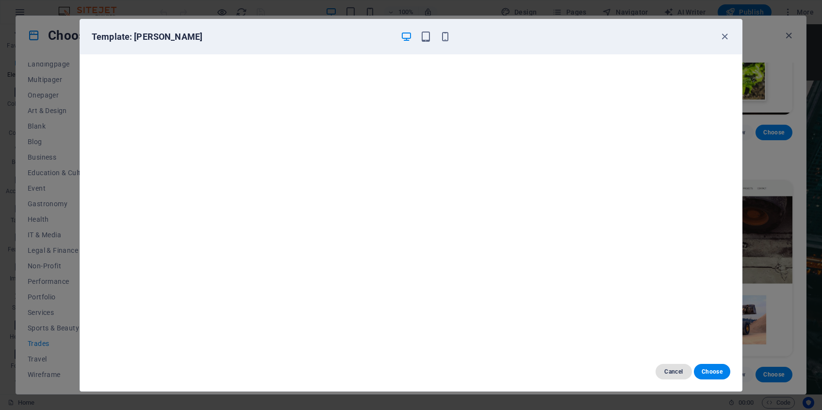
click at [675, 373] on span "Cancel" at bounding box center [674, 372] width 21 height 8
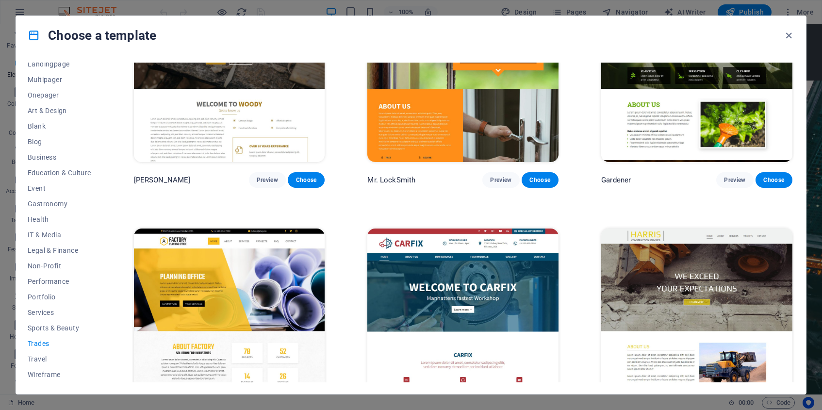
scroll to position [370, 0]
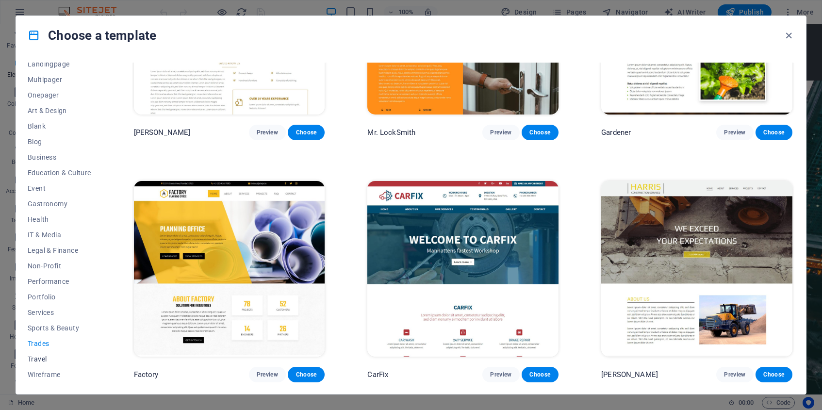
click at [44, 360] on span "Travel" at bounding box center [60, 359] width 64 height 8
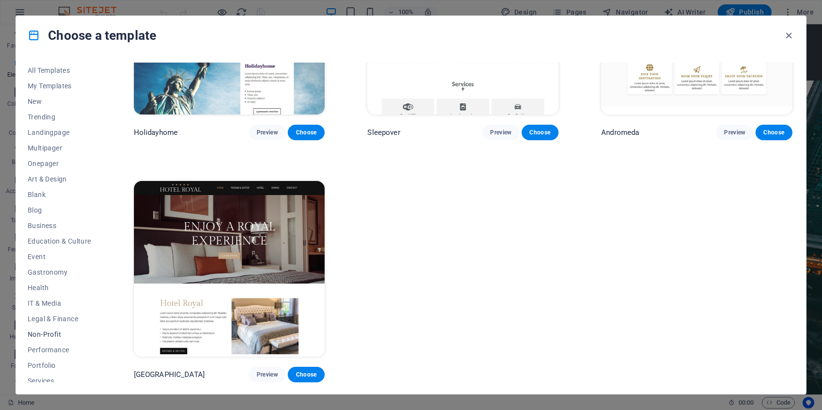
scroll to position [68, 0]
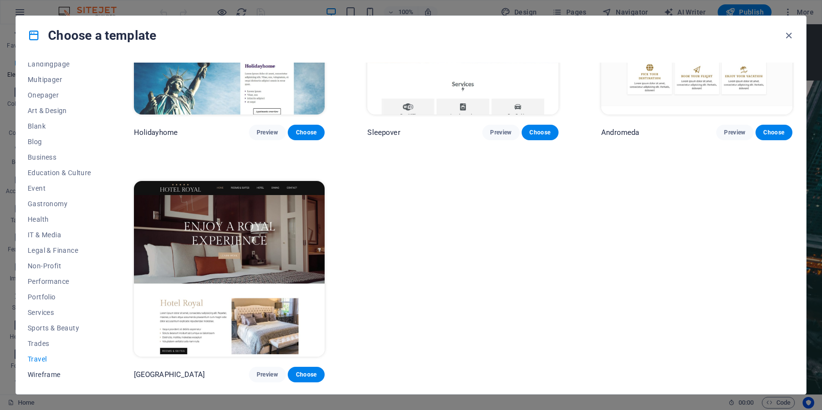
click at [53, 375] on span "Wireframe" at bounding box center [60, 375] width 64 height 8
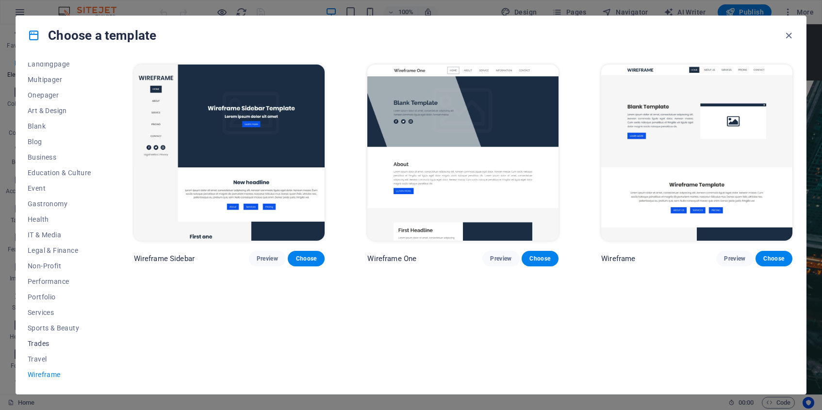
click at [43, 343] on span "Trades" at bounding box center [60, 344] width 64 height 8
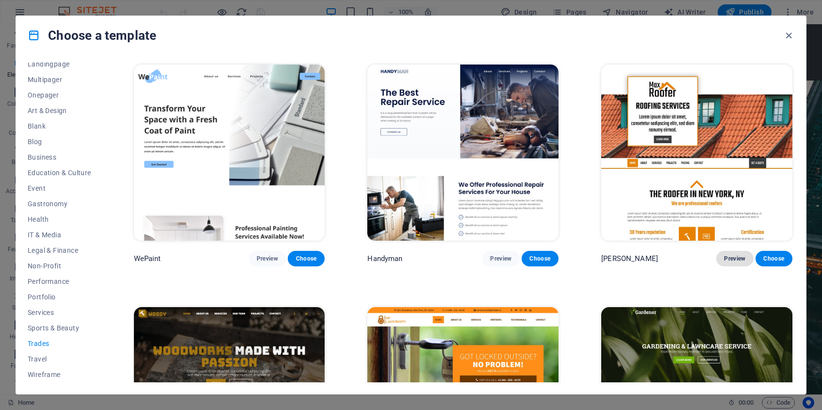
click at [730, 258] on span "Preview" at bounding box center [734, 259] width 21 height 8
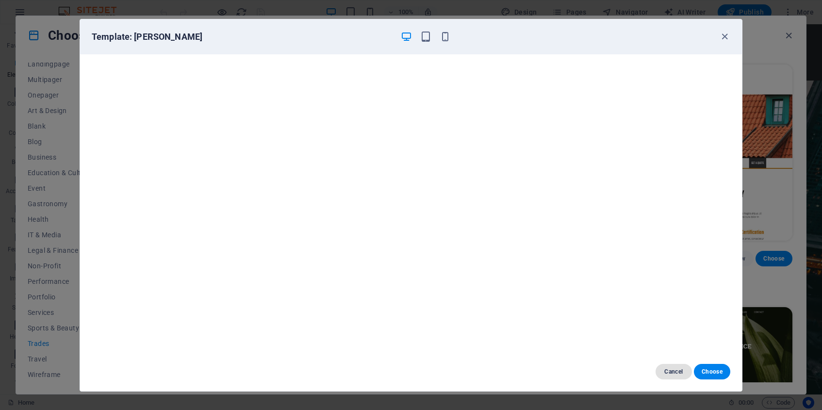
click at [682, 373] on span "Cancel" at bounding box center [674, 372] width 21 height 8
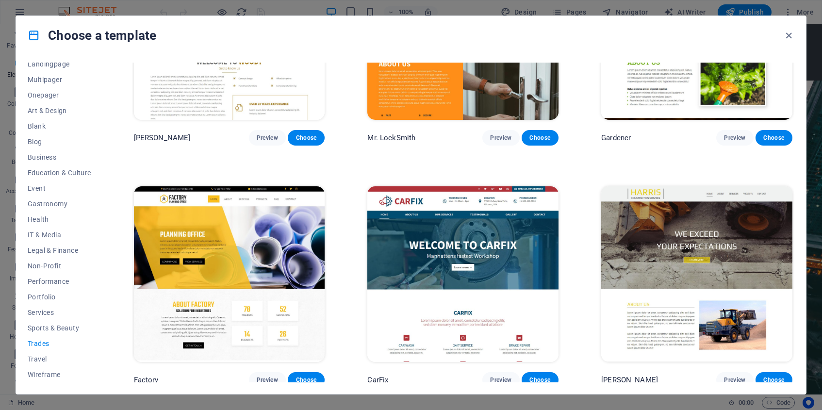
scroll to position [370, 0]
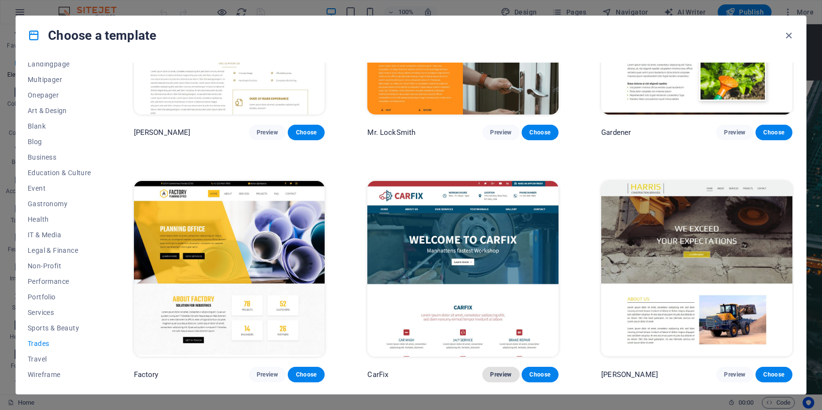
click at [500, 373] on span "Preview" at bounding box center [500, 375] width 21 height 8
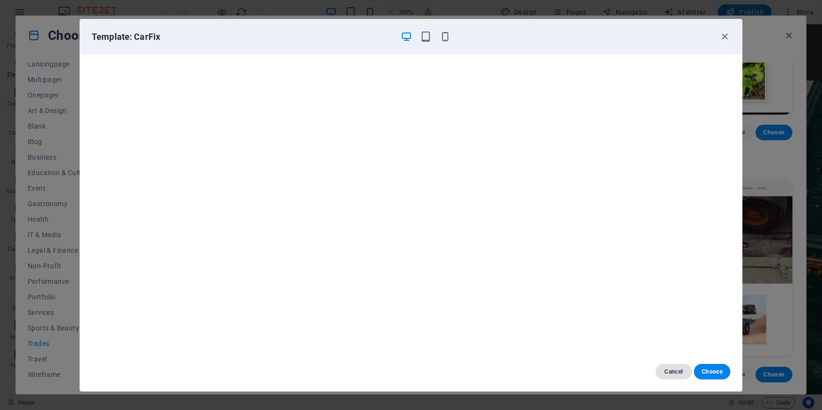
click at [671, 370] on span "Cancel" at bounding box center [674, 372] width 21 height 8
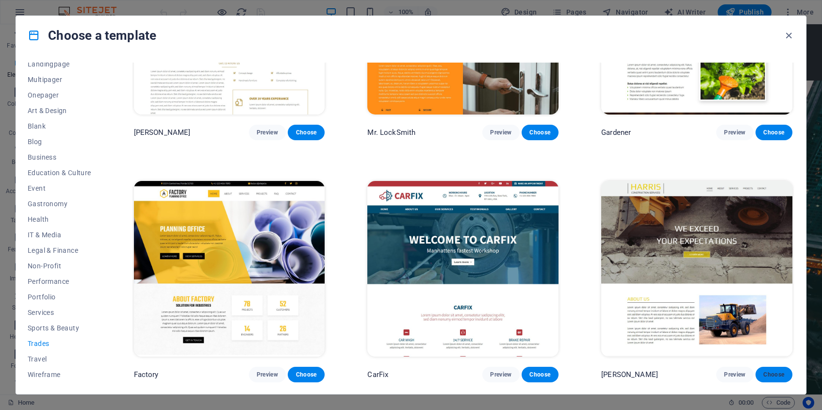
click at [773, 373] on span "Choose" at bounding box center [774, 375] width 21 height 8
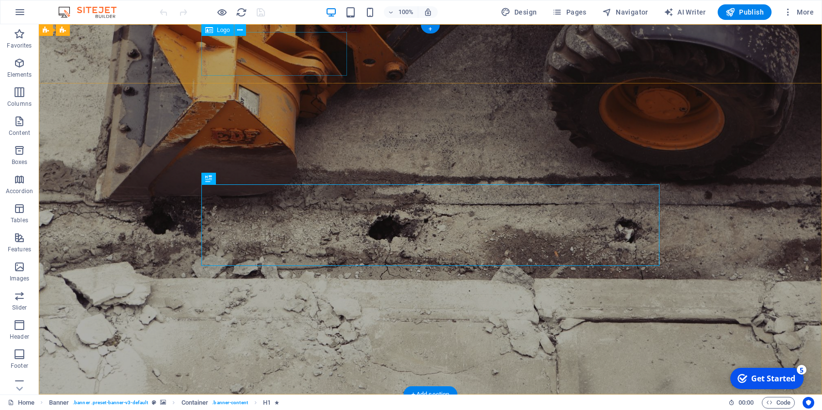
select select "px"
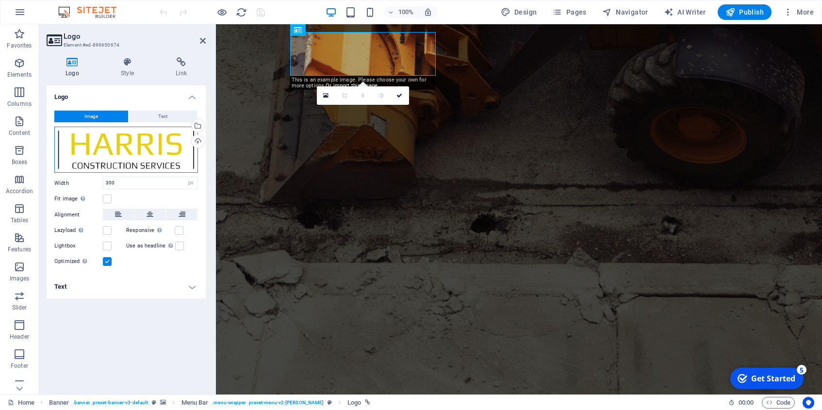
click at [137, 140] on div "Drag files here, click to choose files or select files from Files or our free s…" at bounding box center [126, 150] width 144 height 47
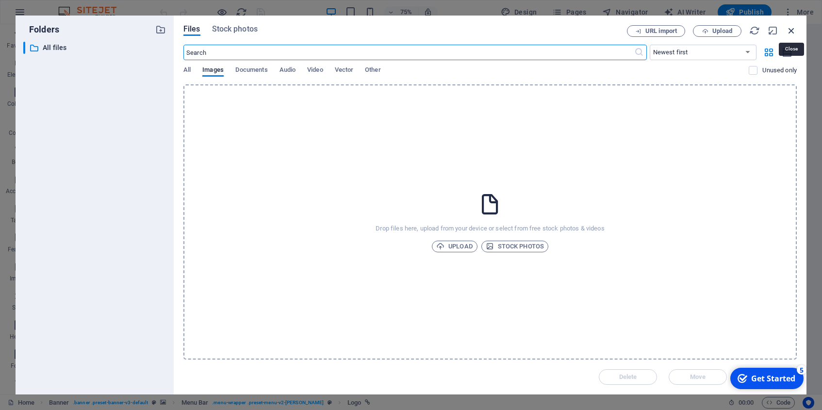
click at [793, 29] on icon "button" at bounding box center [791, 30] width 11 height 11
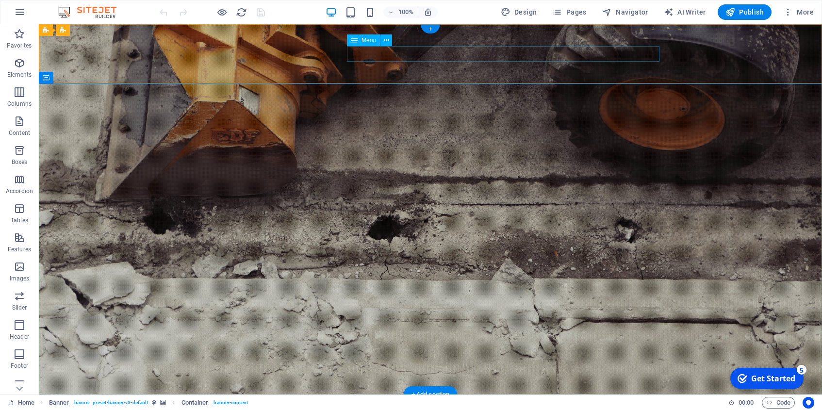
select select
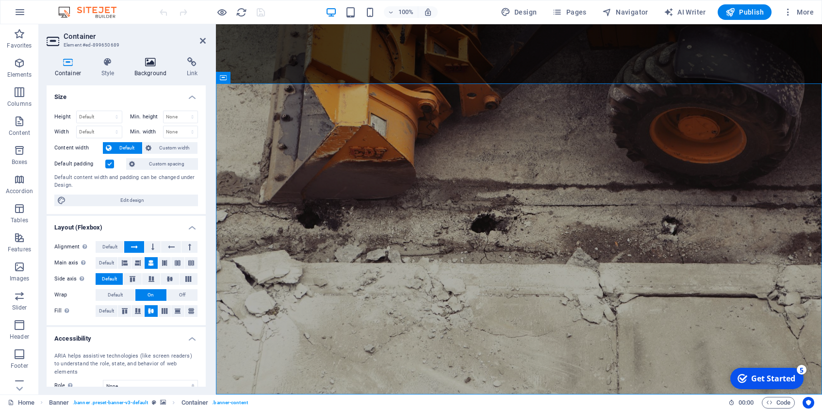
click at [149, 61] on icon at bounding box center [150, 62] width 49 height 10
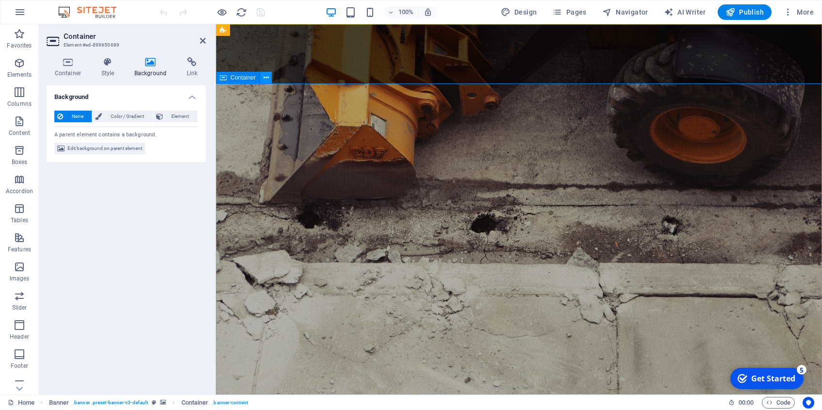
click at [267, 80] on icon at bounding box center [266, 78] width 5 height 10
click at [18, 63] on icon "button" at bounding box center [20, 63] width 12 height 12
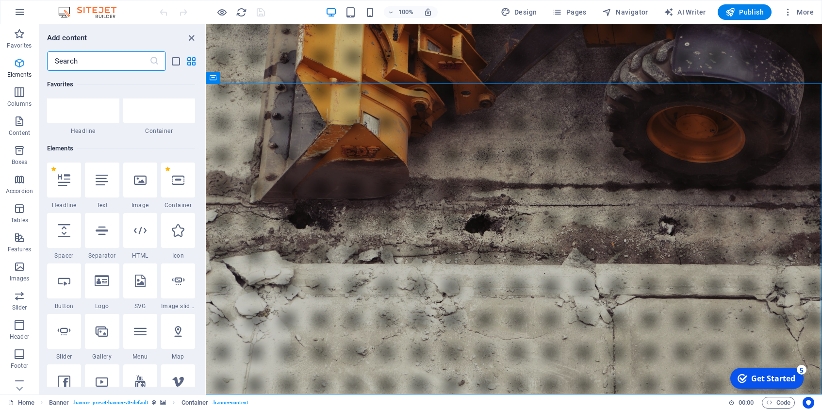
scroll to position [103, 0]
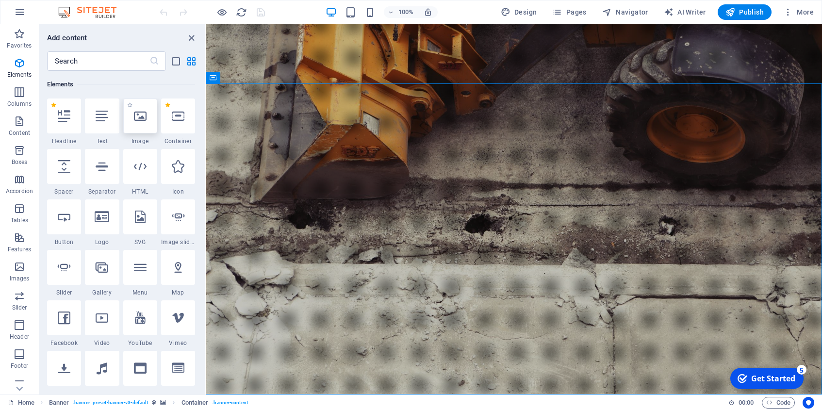
click at [144, 122] on icon at bounding box center [140, 116] width 13 height 13
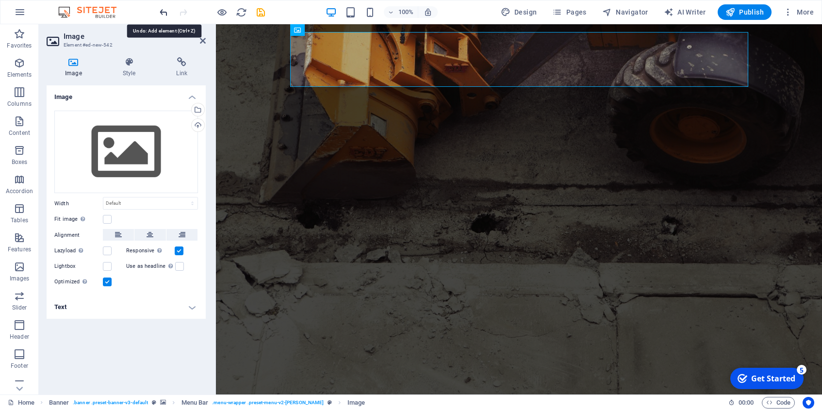
click at [162, 8] on icon "undo" at bounding box center [163, 12] width 11 height 11
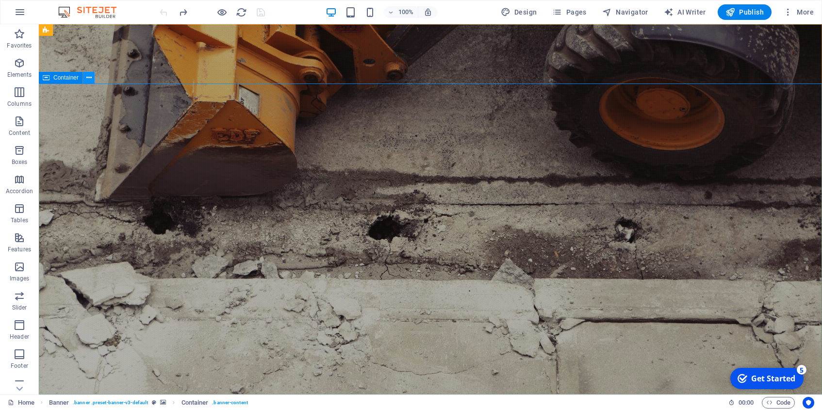
click at [90, 80] on icon at bounding box center [88, 78] width 5 height 10
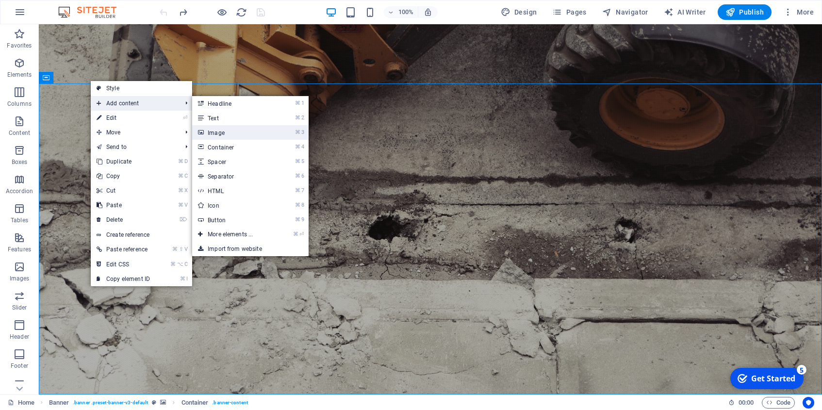
click at [217, 133] on link "⌘ 3 Image" at bounding box center [232, 132] width 80 height 15
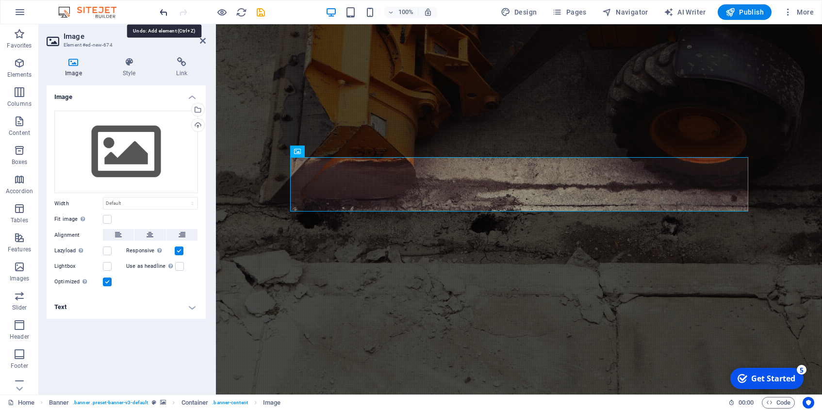
click at [163, 13] on icon "undo" at bounding box center [163, 12] width 11 height 11
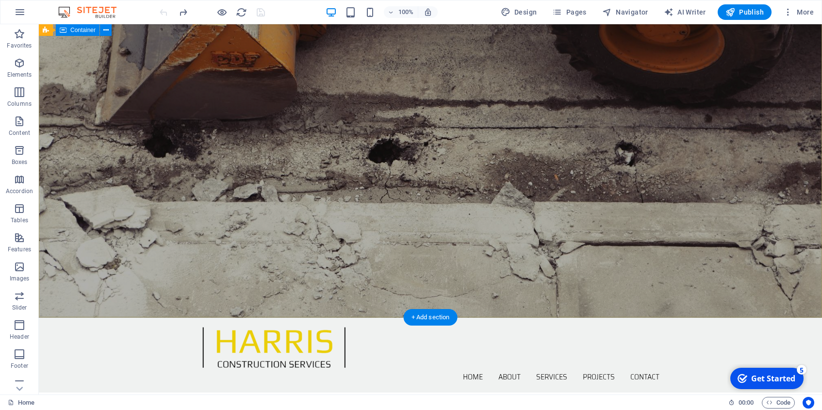
scroll to position [77, 0]
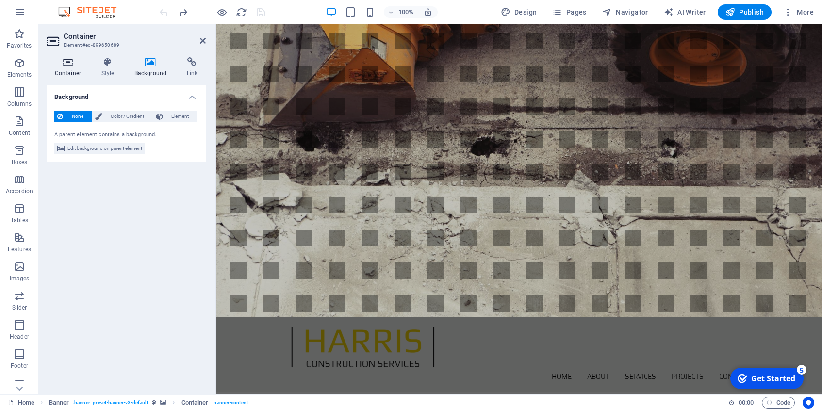
click at [71, 60] on icon at bounding box center [68, 62] width 43 height 10
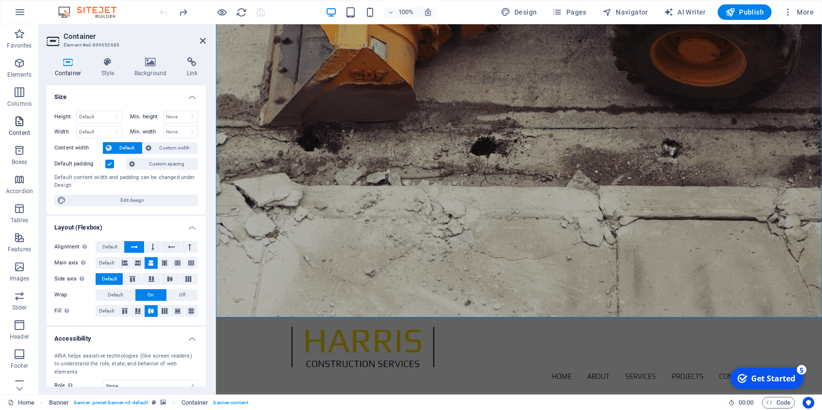
click at [23, 124] on icon "button" at bounding box center [20, 122] width 12 height 12
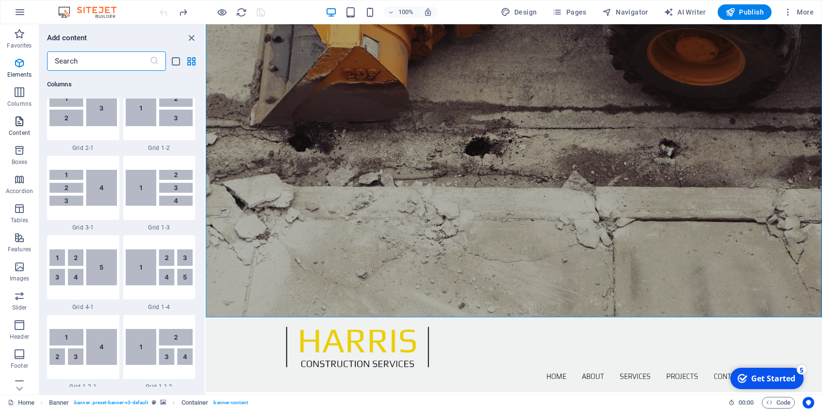
scroll to position [1699, 0]
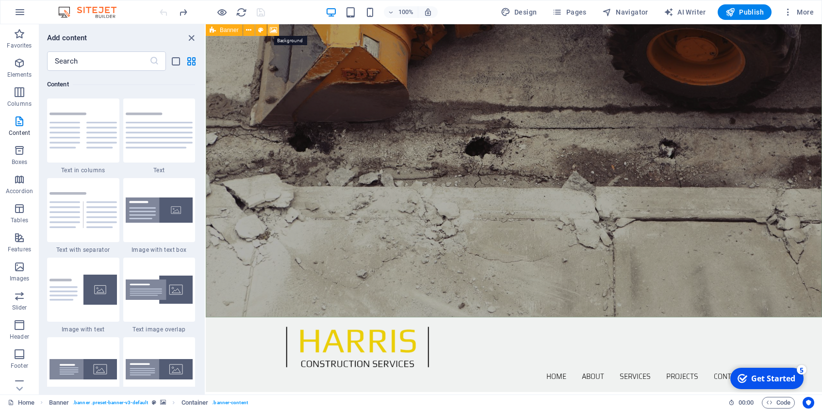
click at [275, 32] on icon at bounding box center [273, 30] width 7 height 10
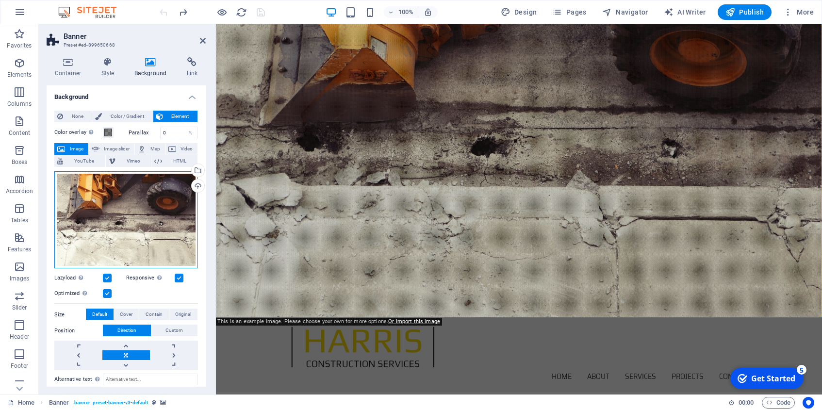
click at [168, 226] on div "Drag files here, click to choose files or select files from Files or our free s…" at bounding box center [126, 220] width 144 height 98
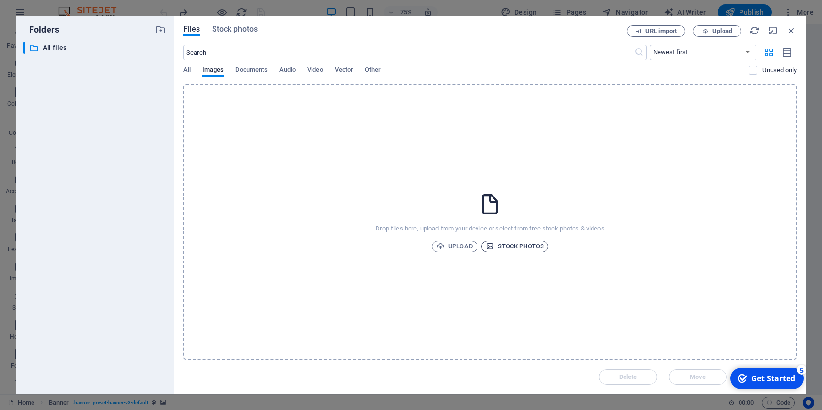
click at [519, 248] on span "Stock photos" at bounding box center [515, 247] width 58 height 12
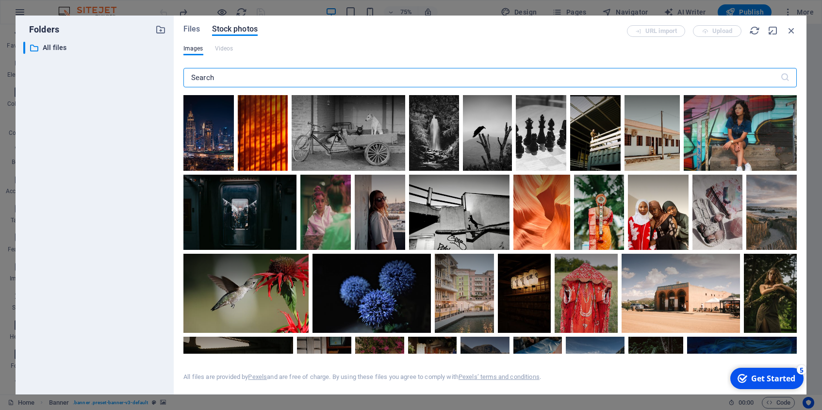
click at [261, 74] on input "text" at bounding box center [481, 77] width 597 height 19
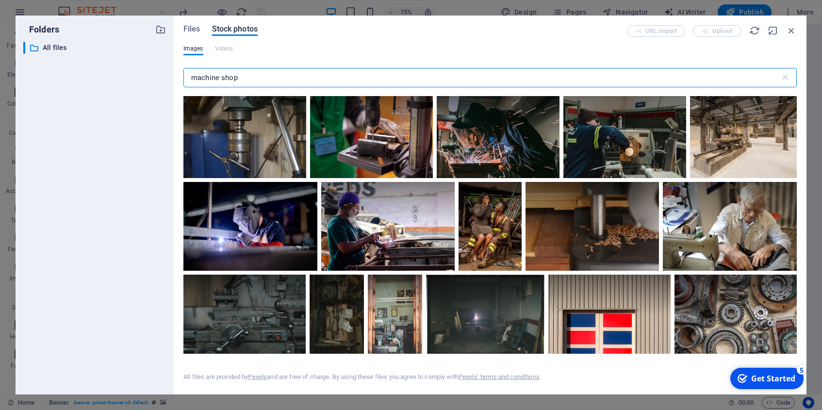
scroll to position [2127, 0]
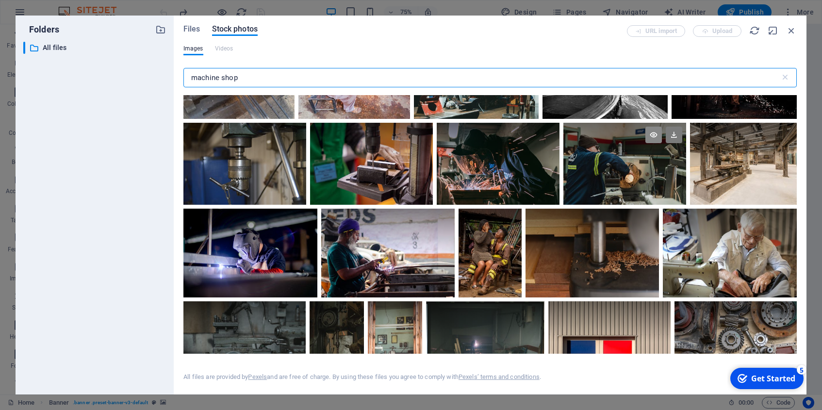
type input "machine shop"
click at [652, 134] on icon at bounding box center [654, 135] width 17 height 17
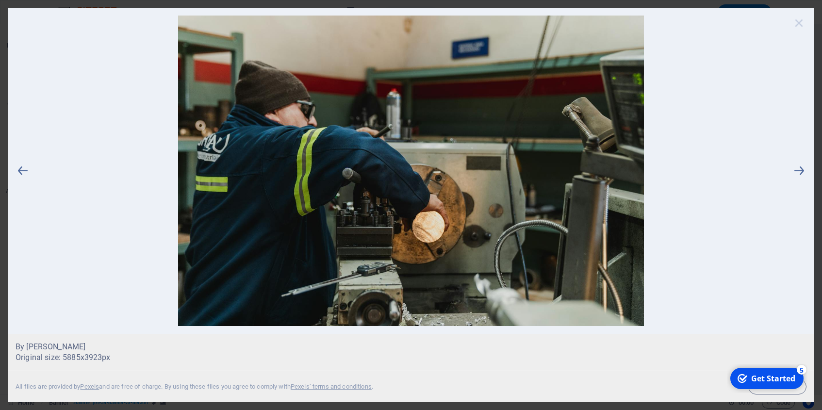
click at [799, 23] on icon at bounding box center [799, 23] width 15 height 15
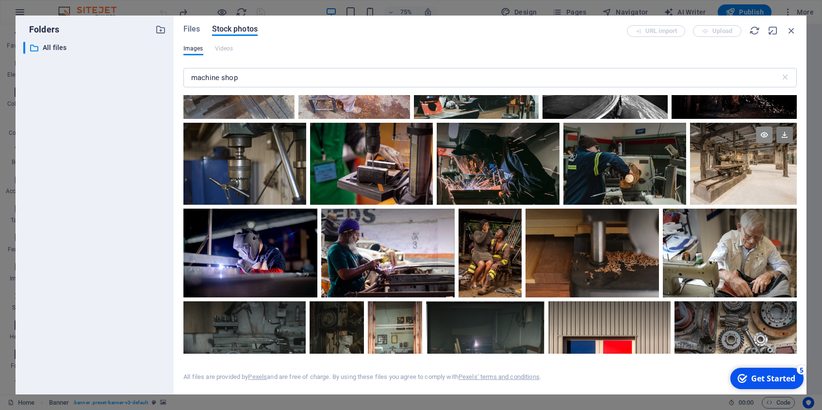
click at [765, 133] on icon at bounding box center [764, 135] width 17 height 17
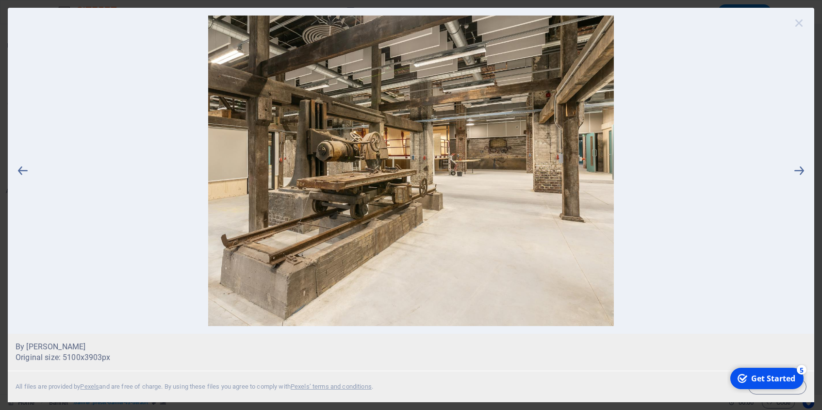
click at [800, 22] on icon at bounding box center [799, 23] width 15 height 15
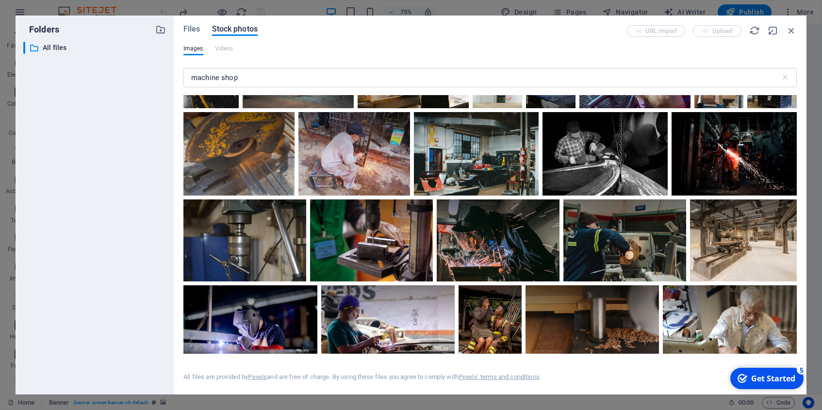
scroll to position [2050, 0]
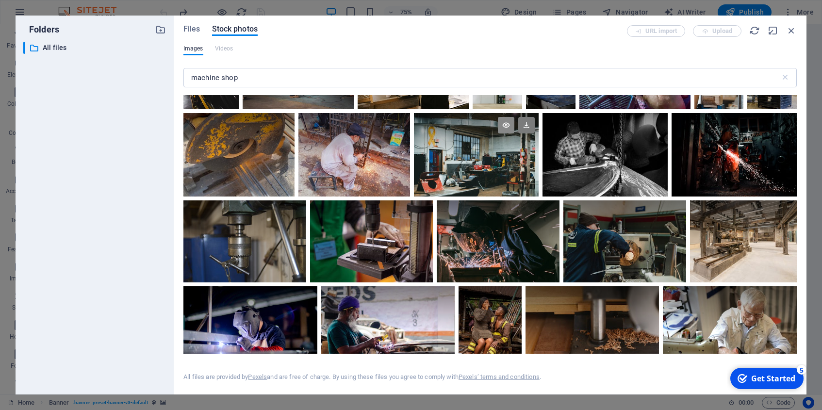
click at [509, 124] on icon at bounding box center [506, 125] width 17 height 17
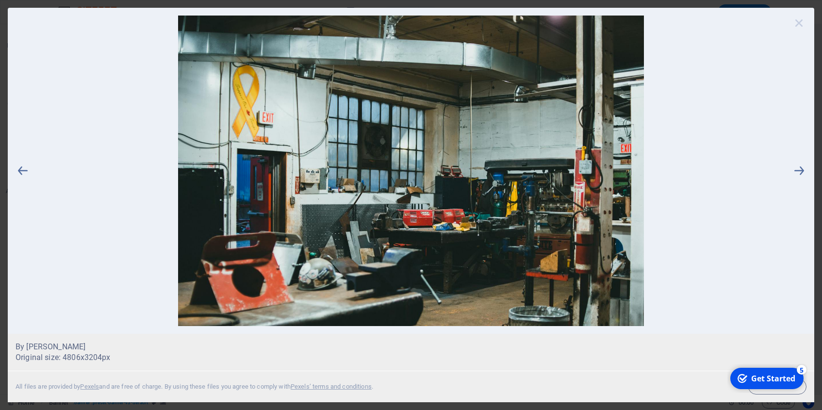
click at [805, 22] on icon at bounding box center [799, 23] width 15 height 15
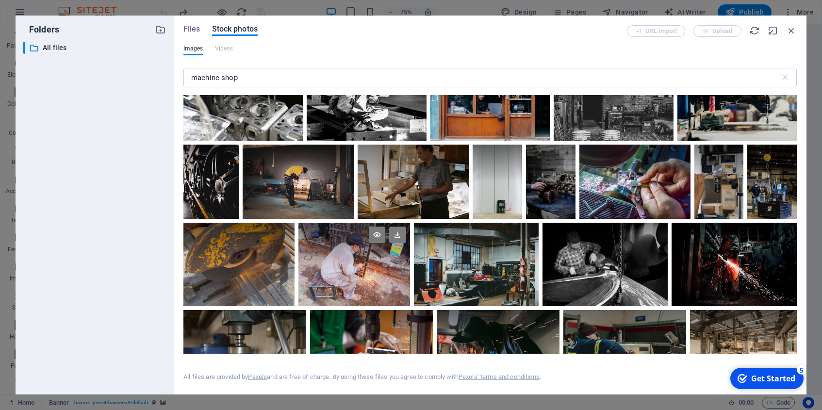
scroll to position [1942, 0]
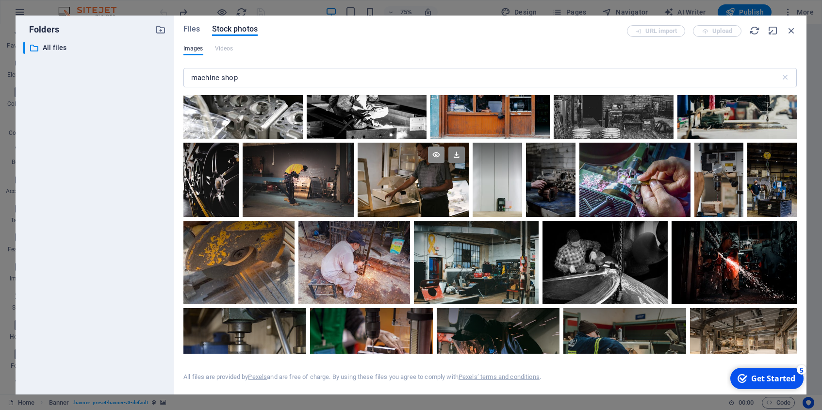
click at [434, 156] on icon at bounding box center [436, 155] width 17 height 17
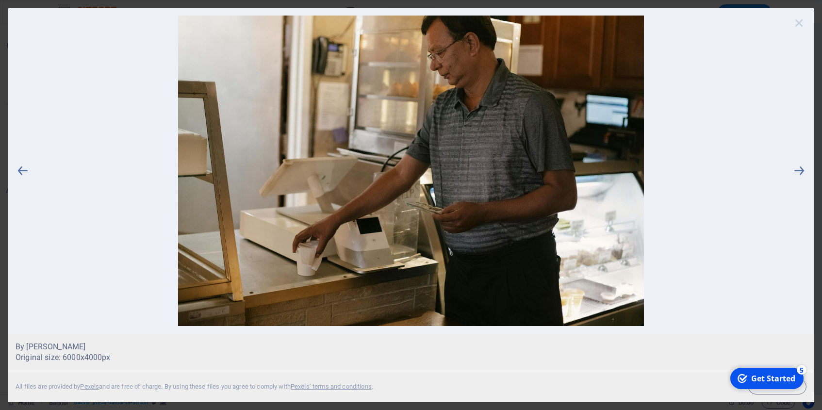
click at [803, 21] on icon at bounding box center [799, 23] width 15 height 15
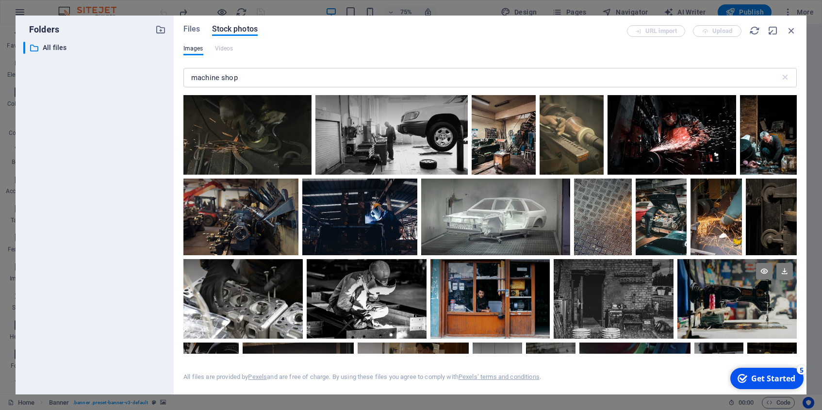
scroll to position [1737, 0]
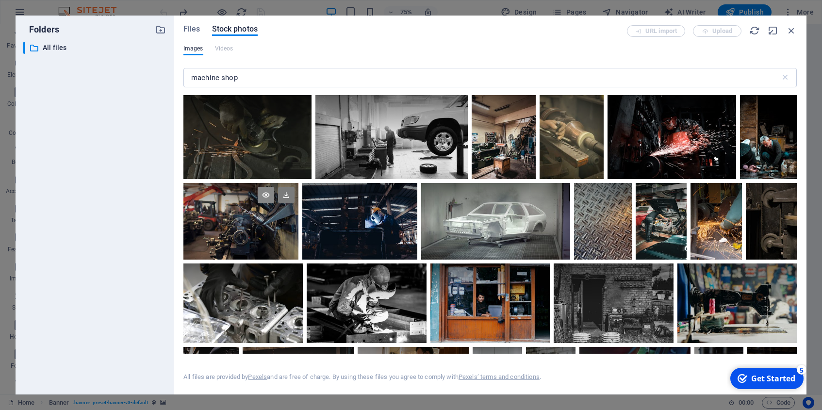
click at [264, 196] on icon at bounding box center [266, 195] width 17 height 17
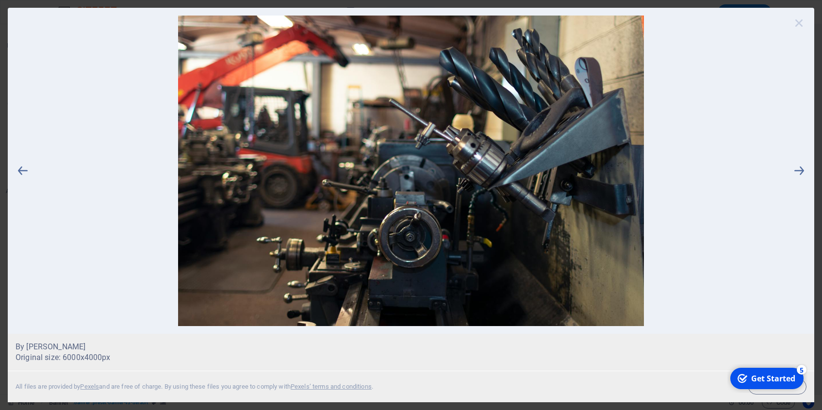
click at [801, 21] on icon at bounding box center [799, 23] width 15 height 15
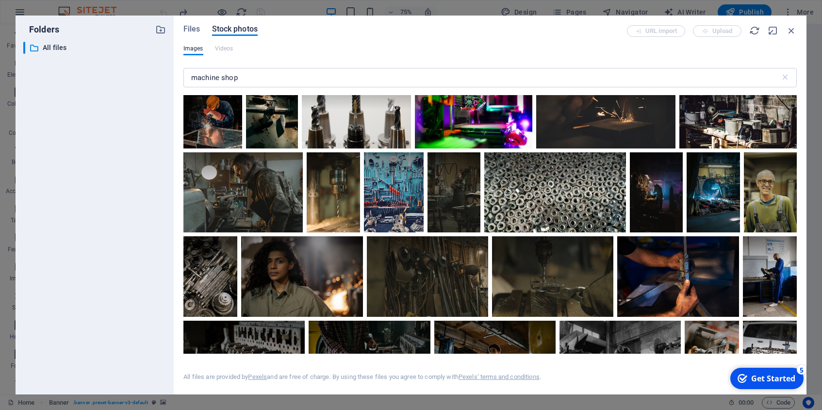
scroll to position [15, 0]
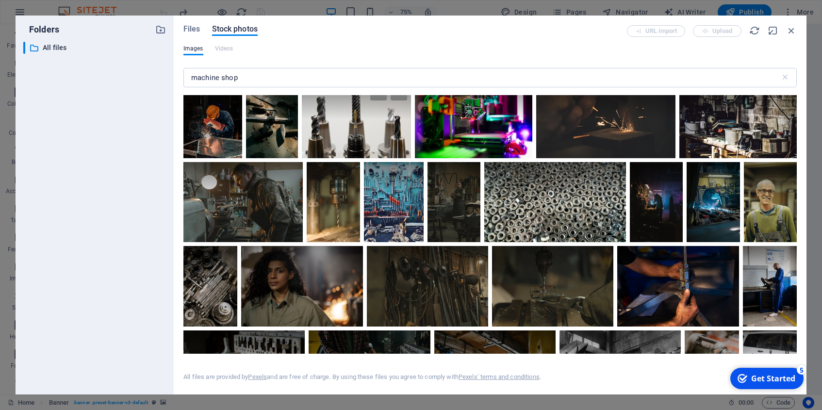
click at [381, 140] on div at bounding box center [356, 119] width 109 height 78
click at [381, 140] on div at bounding box center [356, 138] width 109 height 39
click at [381, 140] on div at bounding box center [356, 119] width 109 height 78
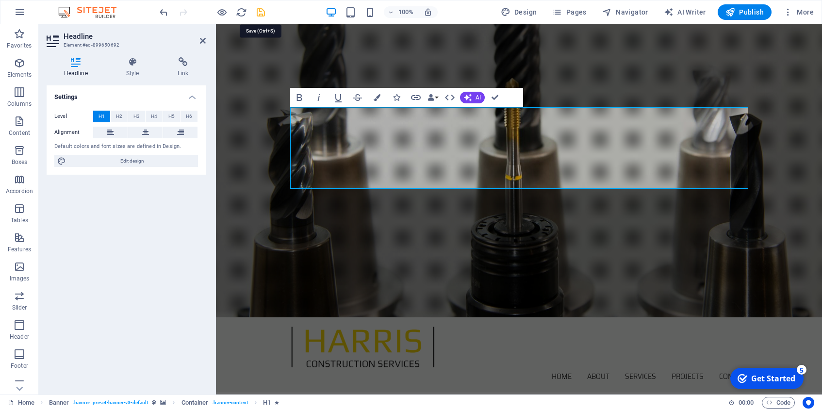
click at [259, 15] on icon "save" at bounding box center [260, 12] width 11 height 11
